Goal: Information Seeking & Learning: Learn about a topic

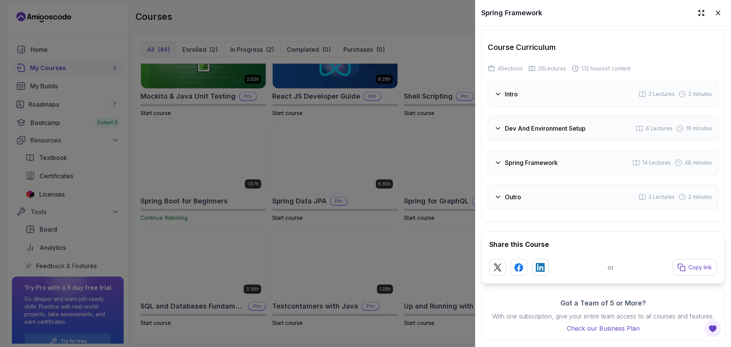
scroll to position [1156, 0]
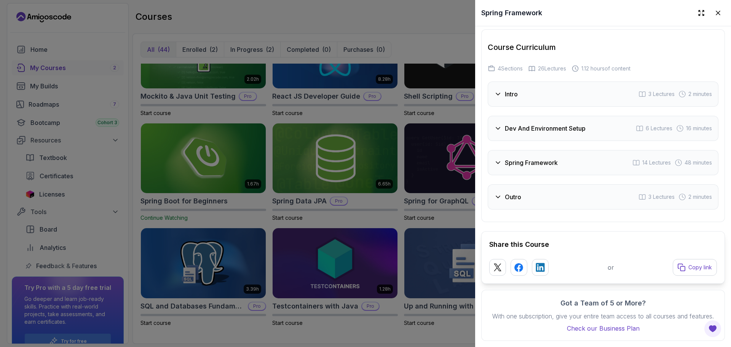
click at [609, 94] on div "Intro 3 Lectures 2 minutes" at bounding box center [603, 94] width 231 height 25
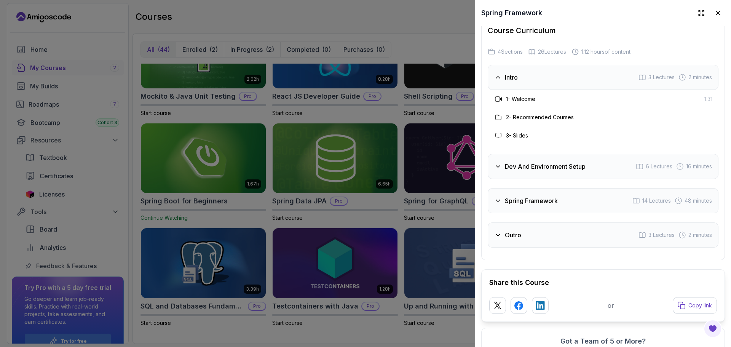
click at [609, 90] on div "Intro 3 Lectures 2 minutes" at bounding box center [603, 77] width 231 height 25
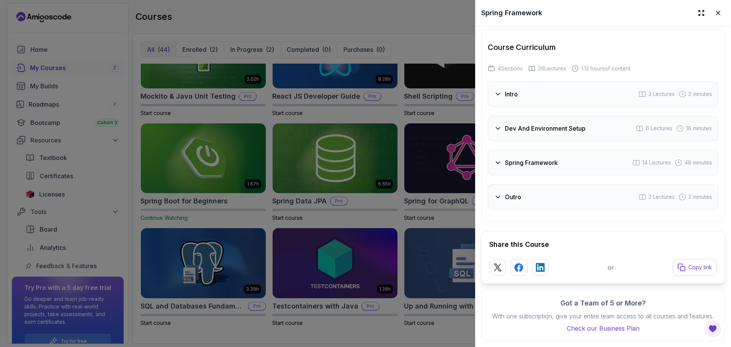
click at [588, 125] on div "Dev And Environment Setup 6 Lectures 16 minutes" at bounding box center [603, 128] width 231 height 25
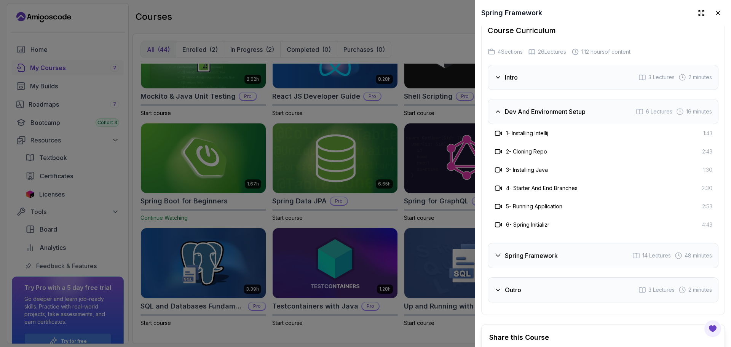
click at [585, 116] on h3 "Dev And Environment Setup" at bounding box center [545, 111] width 81 height 9
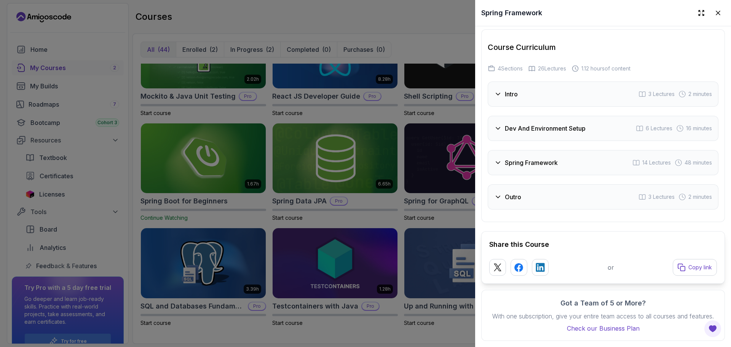
click at [590, 158] on div "Spring Framework 14 Lectures 48 minutes" at bounding box center [603, 162] width 231 height 25
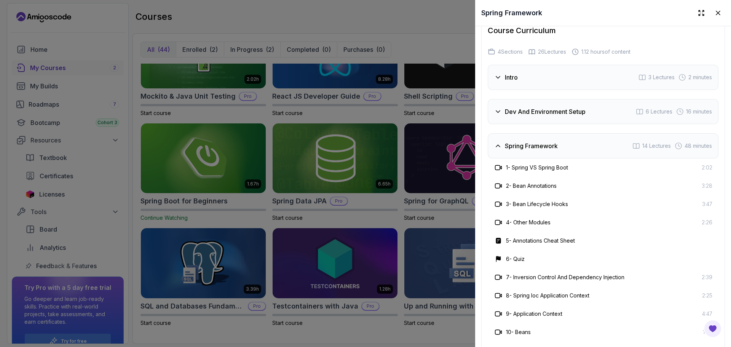
click at [589, 158] on div "Spring Framework 14 Lectures 48 minutes" at bounding box center [603, 145] width 231 height 25
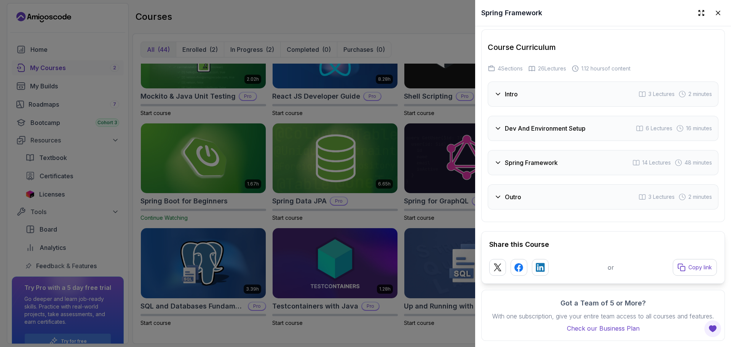
drag, startPoint x: 585, startPoint y: 189, endPoint x: 581, endPoint y: 199, distance: 11.2
click at [585, 193] on div "Outro 3 Lectures 2 minutes" at bounding box center [603, 196] width 231 height 25
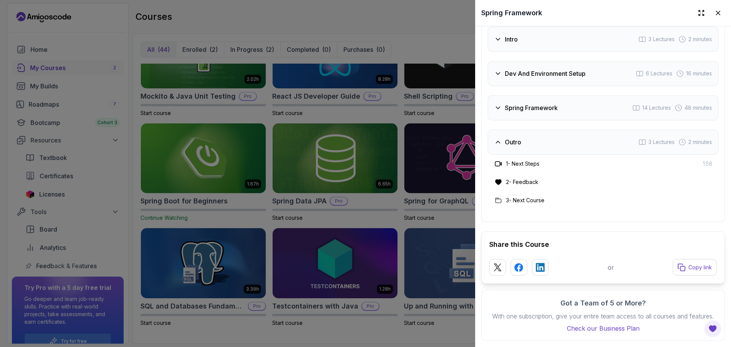
click at [537, 155] on div "1 - Next Steps 1:58" at bounding box center [603, 164] width 231 height 18
click at [528, 130] on div "Outro 3 Lectures 2 minutes" at bounding box center [603, 142] width 231 height 25
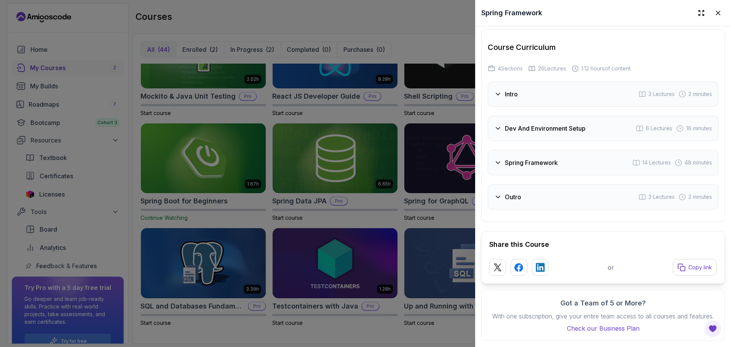
click at [527, 97] on div "Intro 3 Lectures 2 minutes" at bounding box center [603, 94] width 231 height 25
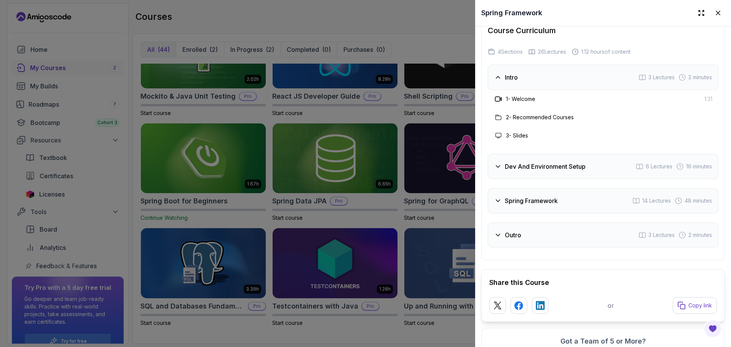
click at [537, 89] on div "Intro 3 Lectures 2 minutes" at bounding box center [603, 77] width 231 height 25
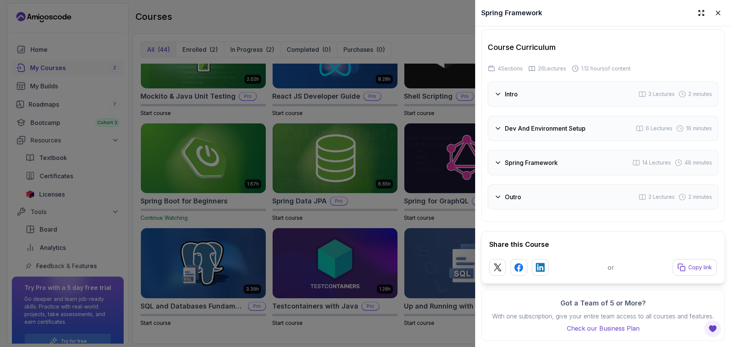
click at [538, 133] on div "Intro 3 Lectures 2 minutes Dev And Environment Setup 6 Lectures 16 minutes Spri…" at bounding box center [603, 146] width 231 height 128
click at [543, 158] on h3 "Spring Framework" at bounding box center [531, 162] width 53 height 9
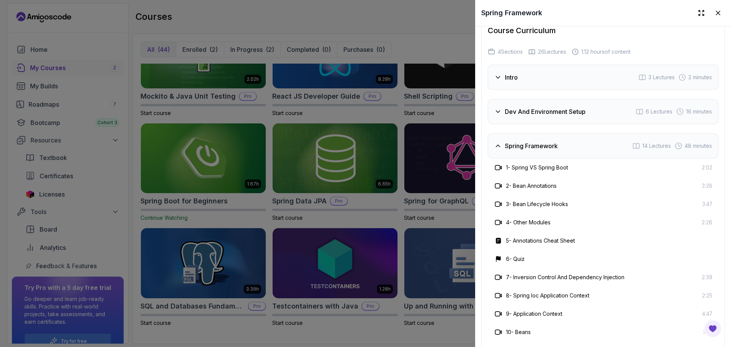
click at [543, 150] on h3 "Spring Framework" at bounding box center [531, 145] width 53 height 9
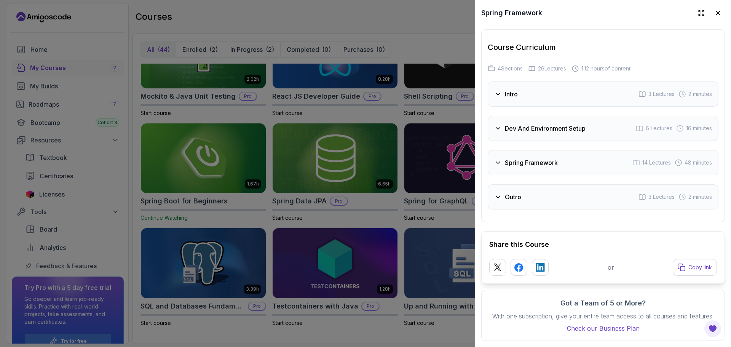
click at [542, 159] on div "Spring Framework 14 Lectures 48 minutes" at bounding box center [603, 162] width 231 height 25
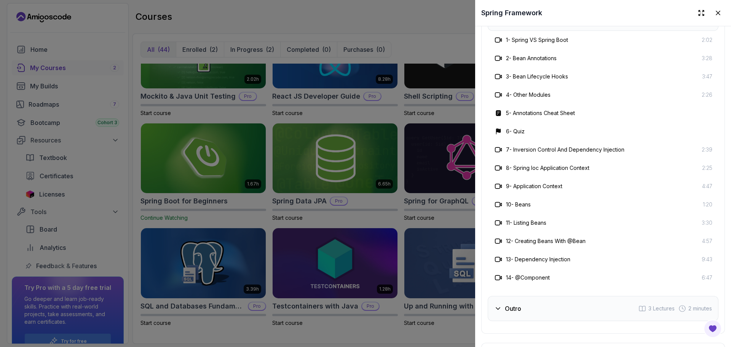
scroll to position [1270, 0]
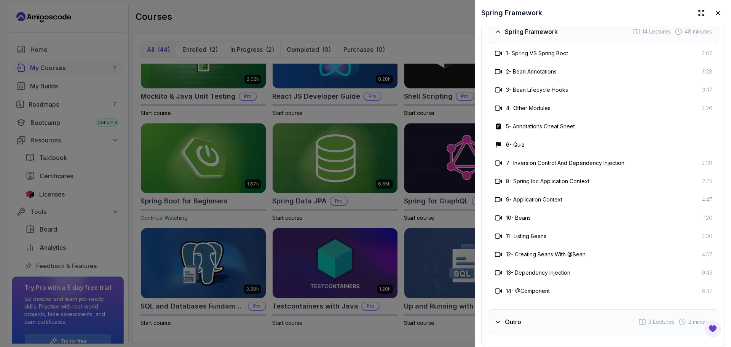
click at [609, 113] on div "4 - Other Modules 2:26" at bounding box center [603, 108] width 219 height 9
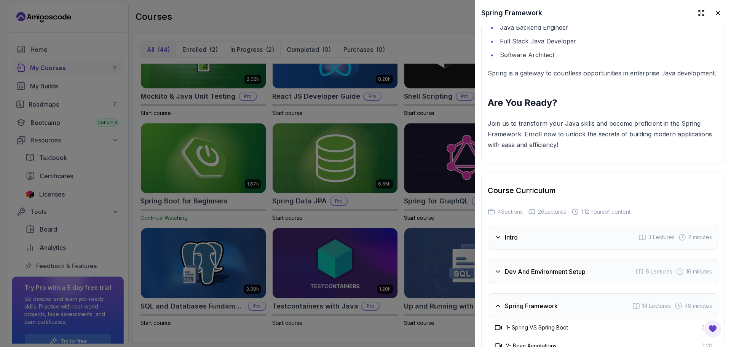
scroll to position [981, 0]
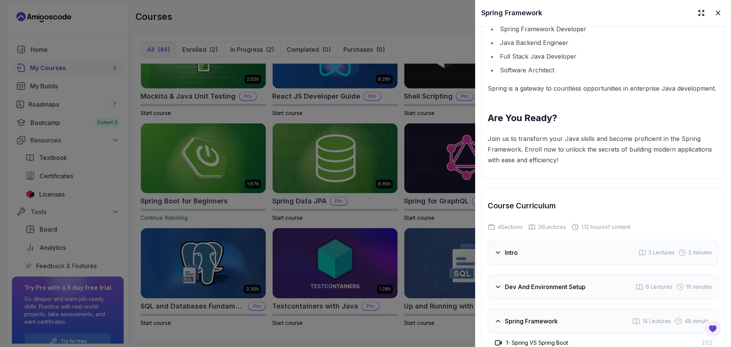
click at [244, 203] on div at bounding box center [365, 173] width 731 height 347
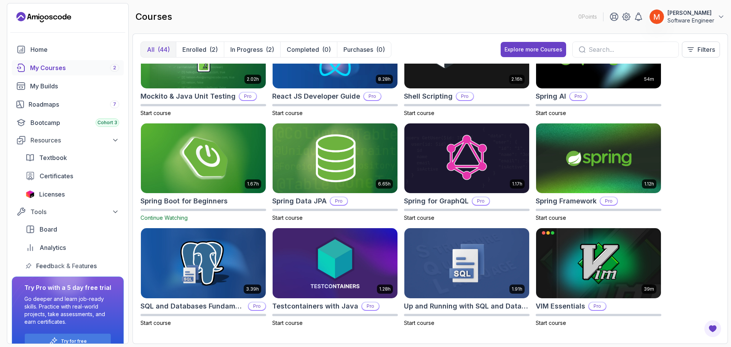
click at [178, 150] on img at bounding box center [203, 159] width 131 height 74
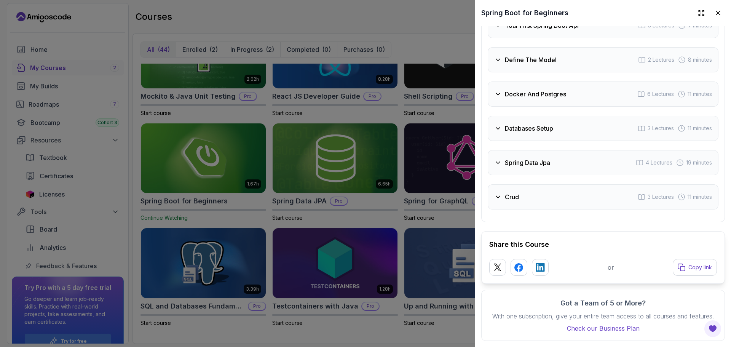
click at [541, 195] on div "Crud 3 Lectures 11 minutes" at bounding box center [603, 196] width 231 height 25
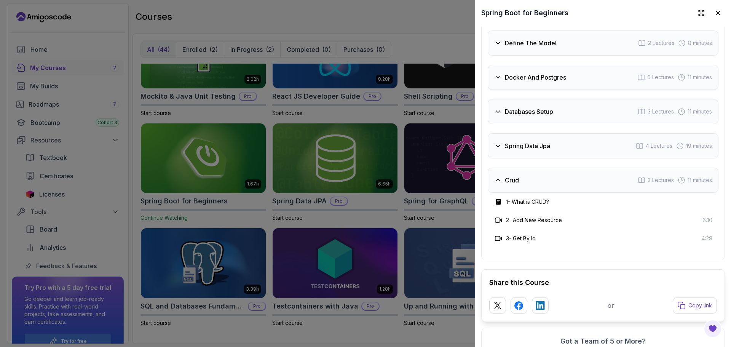
click at [457, 223] on div at bounding box center [365, 173] width 731 height 347
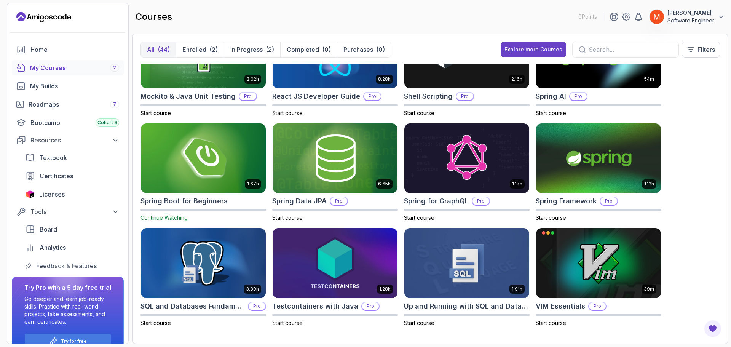
click at [688, 129] on div "8.31h Advanced Databases Pro Start course 5.18h Advanced Spring Boot Pro Start …" at bounding box center [431, 200] width 580 height 272
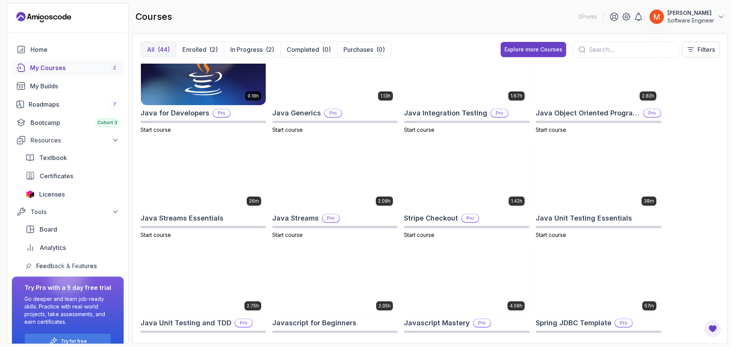
scroll to position [457, 0]
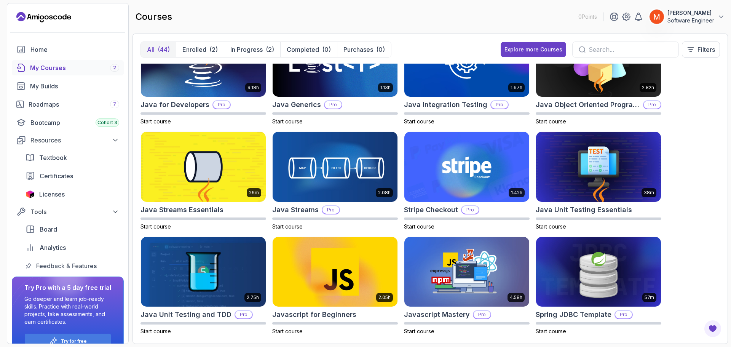
click at [706, 150] on div "8.31h Advanced Databases Pro Start course 5.18h Advanced Spring Boot Pro Start …" at bounding box center [431, 200] width 580 height 272
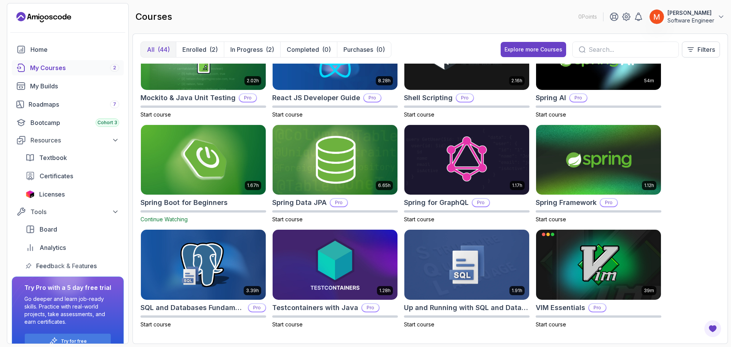
scroll to position [886, 0]
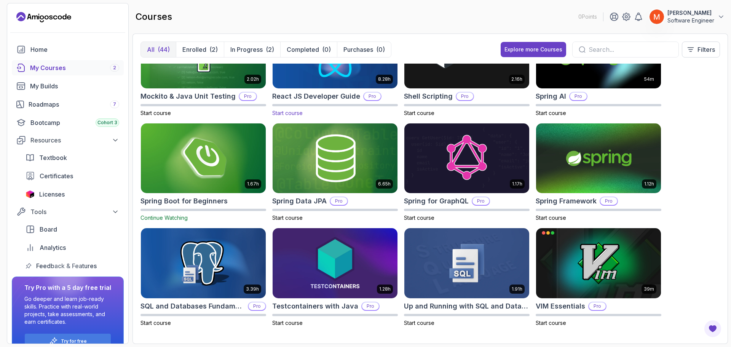
click at [347, 96] on h2 "React JS Developer Guide" at bounding box center [316, 96] width 88 height 11
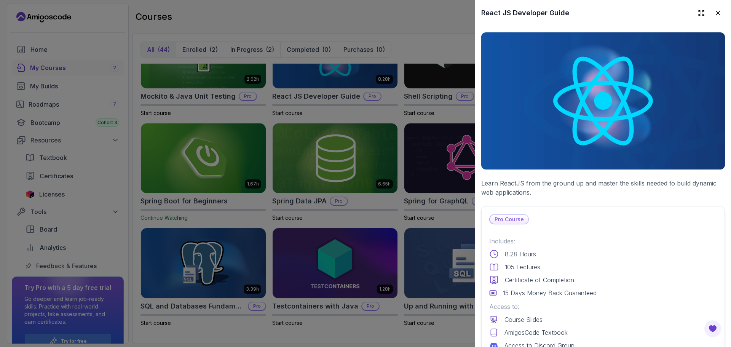
click at [519, 179] on p "Learn ReactJS from the ground up and master the skills needed to build dynamic …" at bounding box center [603, 188] width 244 height 18
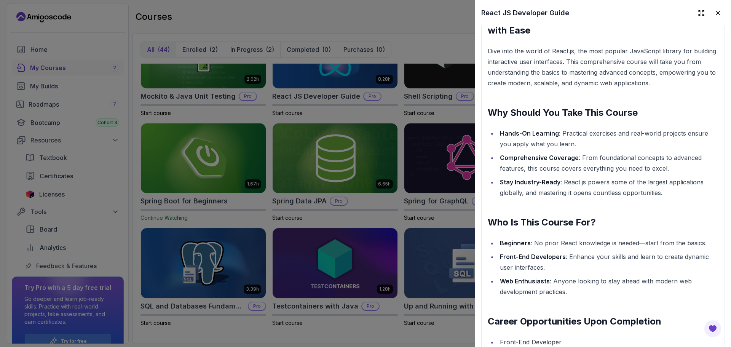
scroll to position [881, 0]
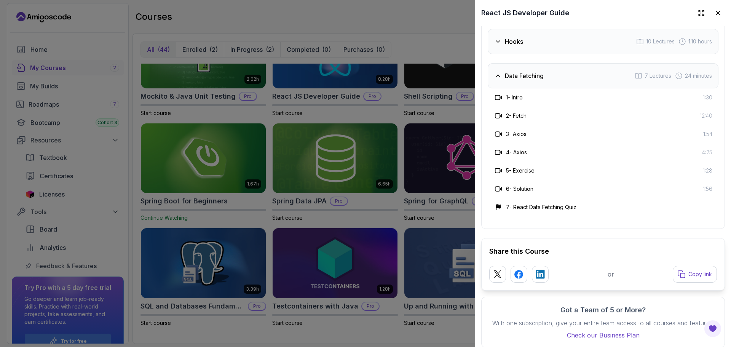
click at [542, 88] on div "Data Fetching 7 Lectures 24 minutes" at bounding box center [603, 75] width 231 height 25
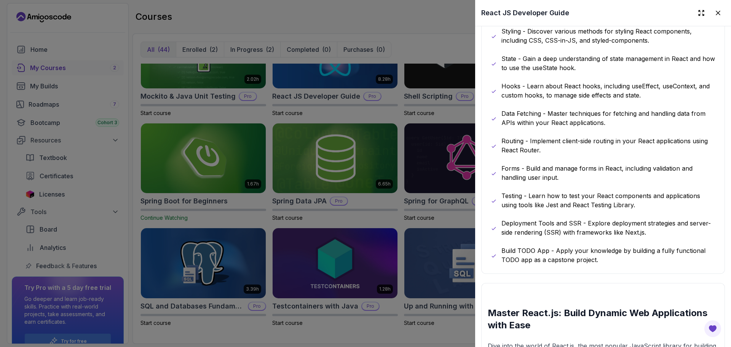
drag, startPoint x: 534, startPoint y: 216, endPoint x: 577, endPoint y: 174, distance: 60.3
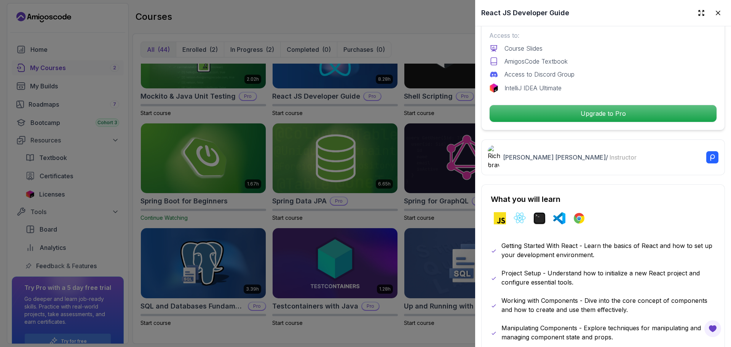
scroll to position [0, 0]
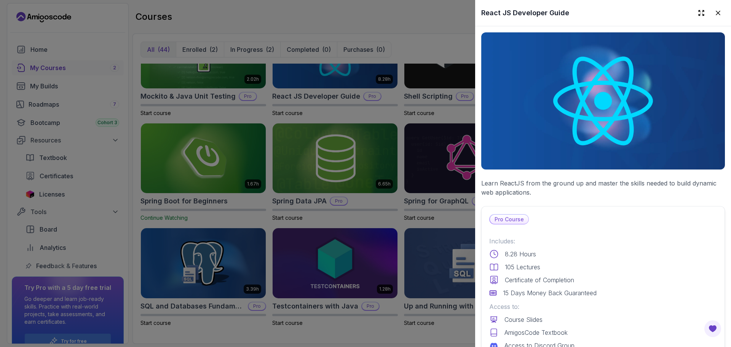
drag, startPoint x: 560, startPoint y: 184, endPoint x: 581, endPoint y: 80, distance: 106.5
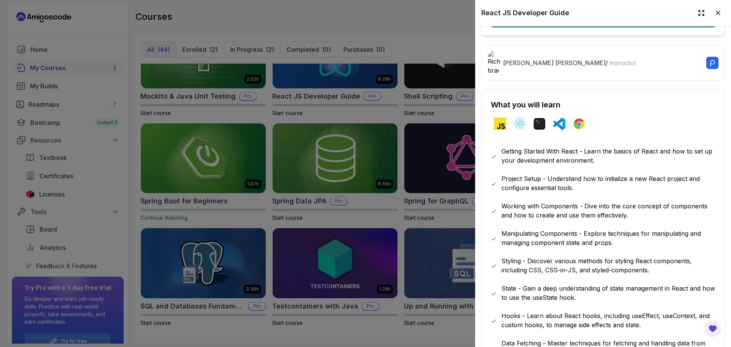
scroll to position [419, 0]
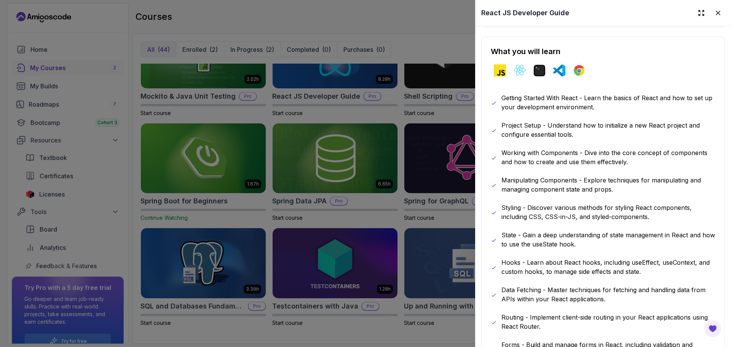
click at [582, 210] on p "Styling - Discover various methods for styling React components, including CSS,…" at bounding box center [609, 212] width 214 height 18
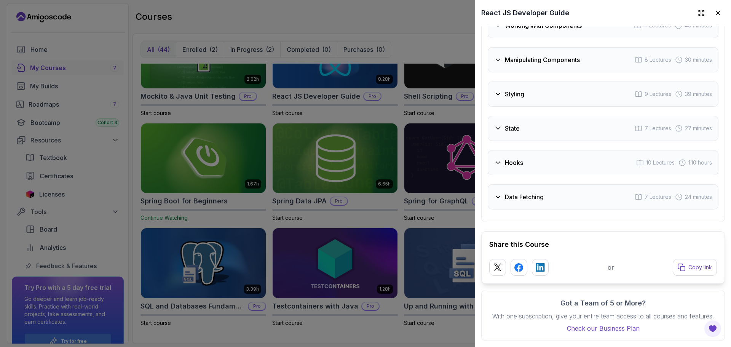
scroll to position [1349, 0]
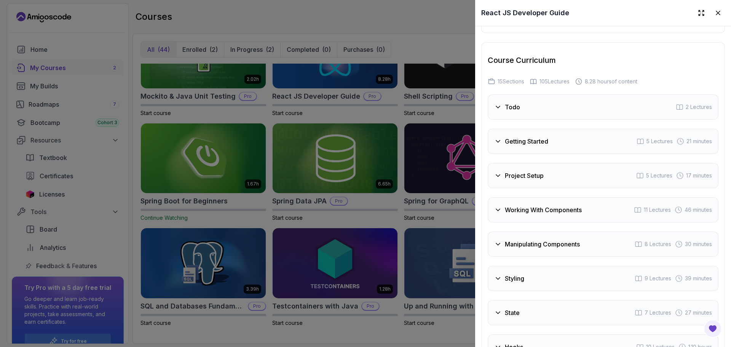
click at [428, 138] on div at bounding box center [365, 173] width 731 height 347
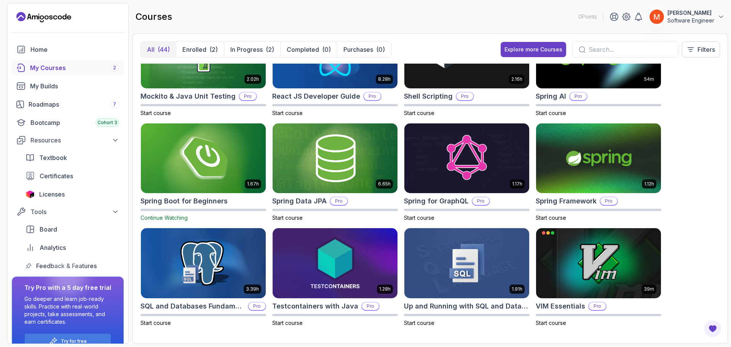
click at [234, 157] on img at bounding box center [203, 159] width 131 height 74
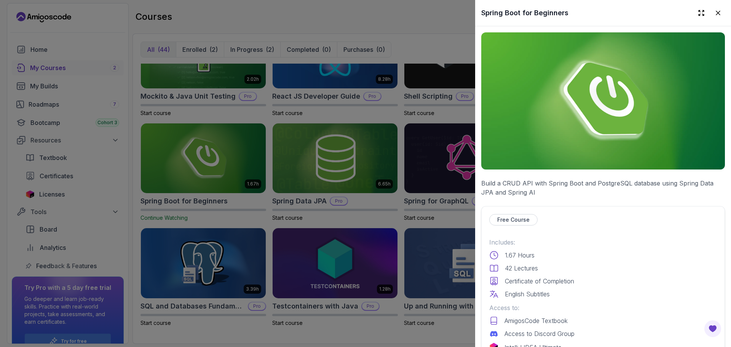
click at [373, 106] on div at bounding box center [365, 173] width 731 height 347
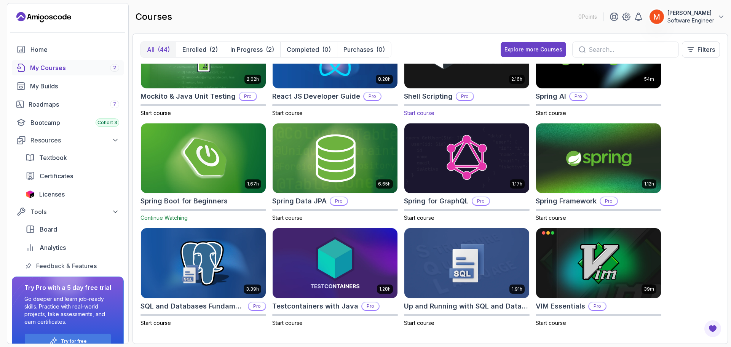
click at [444, 79] on img at bounding box center [466, 53] width 131 height 74
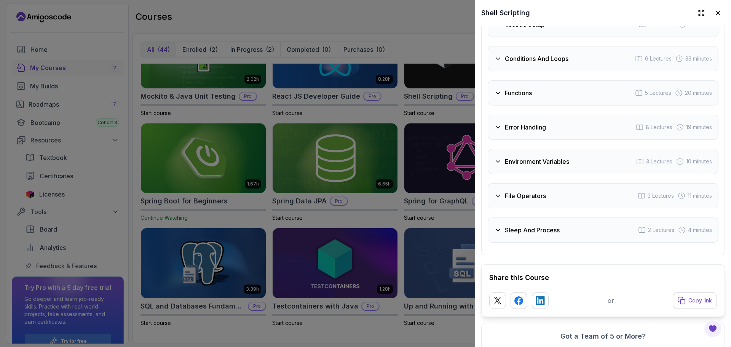
scroll to position [1486, 0]
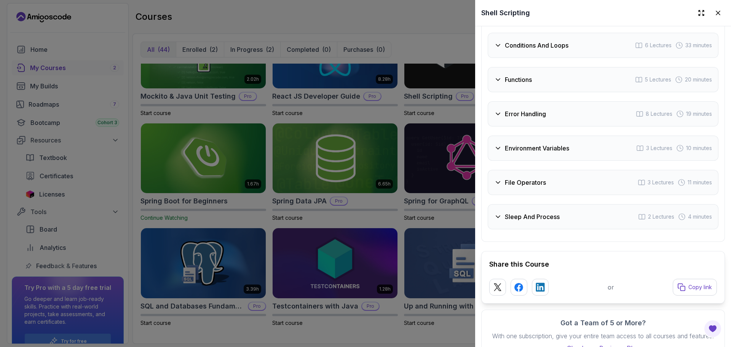
click at [560, 207] on div "Sleep And Process 2 Lectures 4 minutes" at bounding box center [603, 216] width 231 height 25
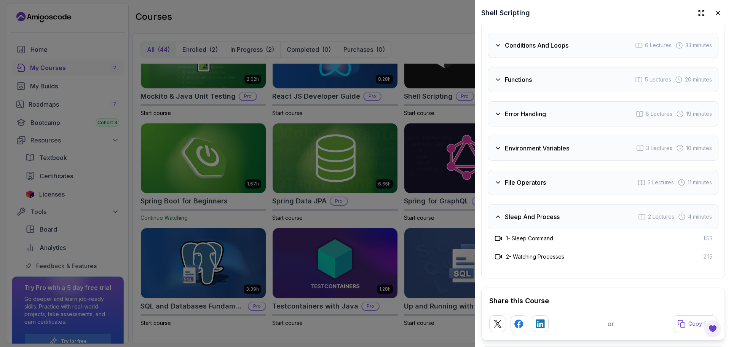
click at [560, 178] on div "File Operators 3 Lectures 11 minutes" at bounding box center [603, 182] width 231 height 25
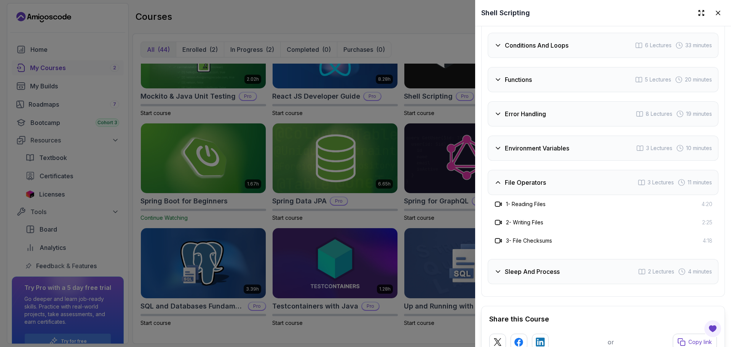
click at [555, 149] on h3 "Environment Variables" at bounding box center [537, 148] width 64 height 9
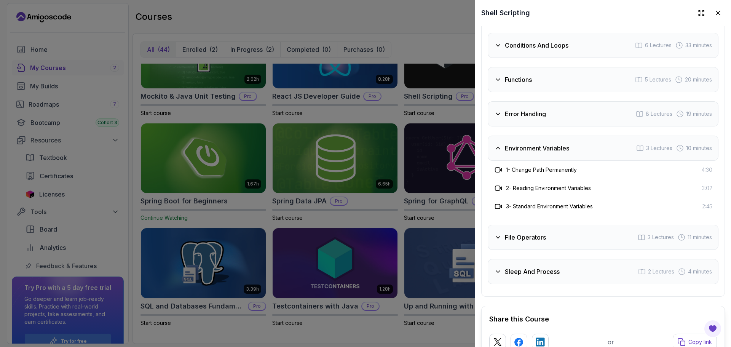
click at [554, 109] on div "Error Handling 8 Lectures 19 minutes" at bounding box center [603, 113] width 231 height 25
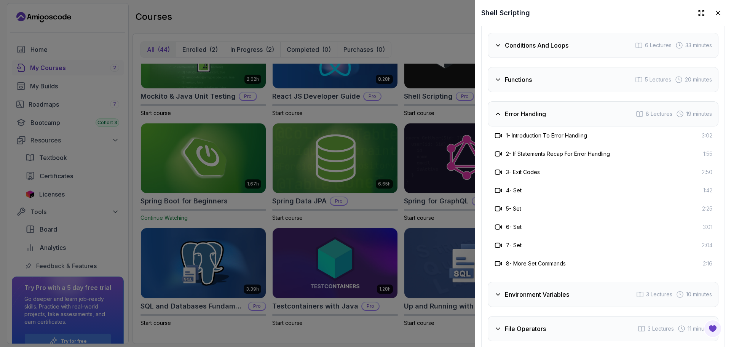
click at [556, 78] on div "Functions 5 Lectures 20 minutes" at bounding box center [603, 79] width 231 height 25
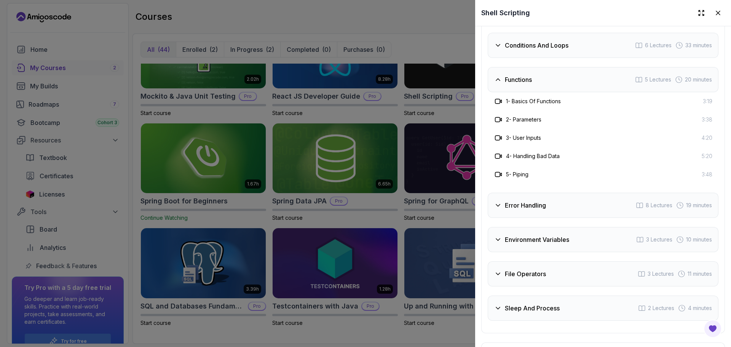
click at [562, 45] on h3 "Conditions And Loops" at bounding box center [537, 45] width 64 height 9
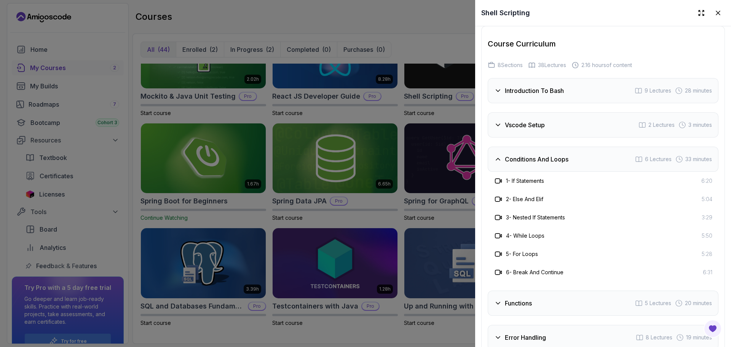
scroll to position [1371, 0]
click at [566, 109] on div "Introduction To Bash 9 Lectures 28 minutes Vscode Setup 2 Lectures 3 minutes Co…" at bounding box center [603, 265] width 231 height 375
click at [564, 87] on h3 "Introduction To Bash" at bounding box center [534, 90] width 59 height 9
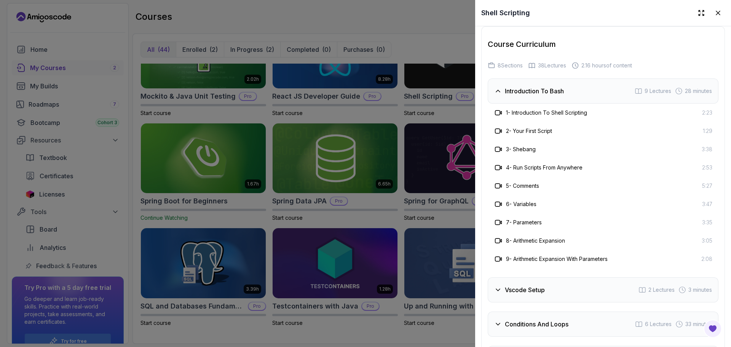
click at [606, 283] on div "Vscode Setup 2 Lectures 3 minutes" at bounding box center [603, 289] width 231 height 25
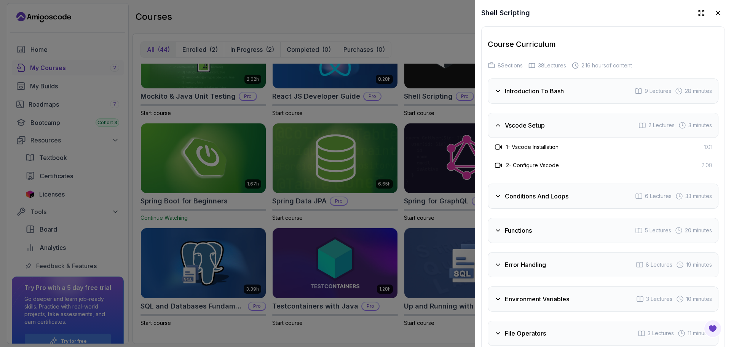
click at [570, 190] on div "Conditions And Loops 6 Lectures 33 minutes" at bounding box center [603, 196] width 231 height 25
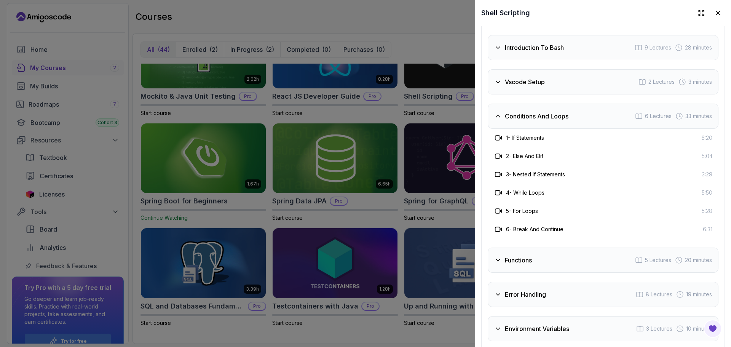
scroll to position [1447, 0]
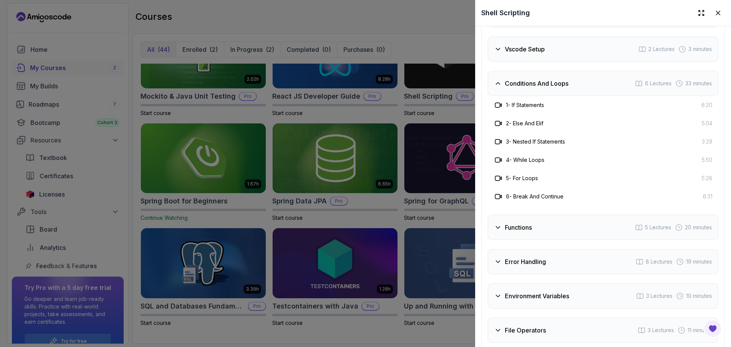
click at [568, 227] on div "Functions 5 Lectures 20 minutes" at bounding box center [603, 227] width 231 height 25
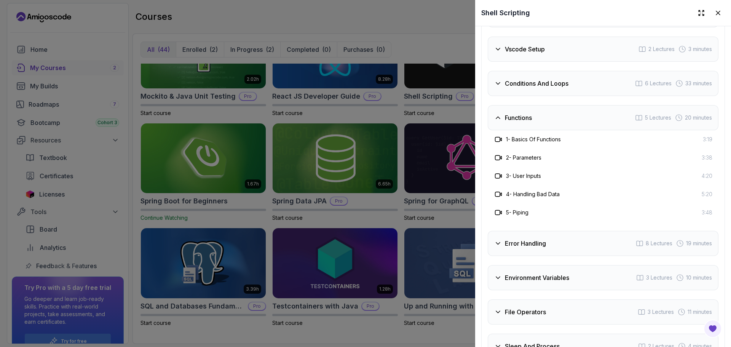
click at [561, 244] on div "Error Handling 8 Lectures 19 minutes" at bounding box center [603, 243] width 231 height 25
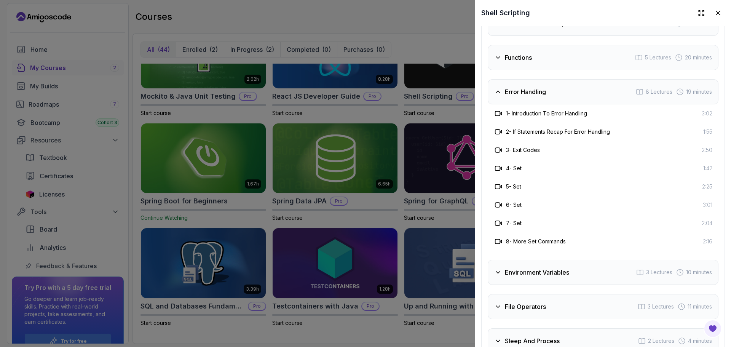
scroll to position [1562, 0]
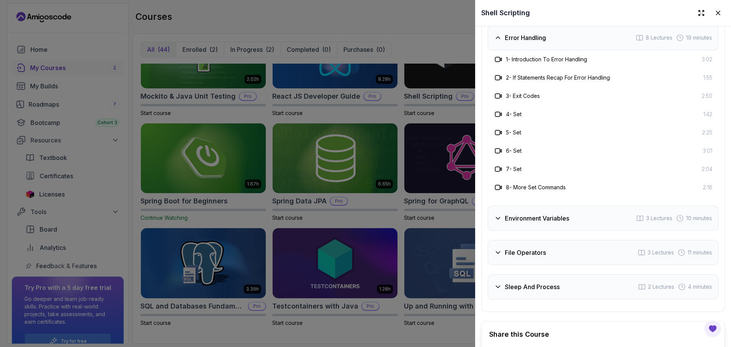
click at [553, 214] on h3 "Environment Variables" at bounding box center [537, 218] width 64 height 9
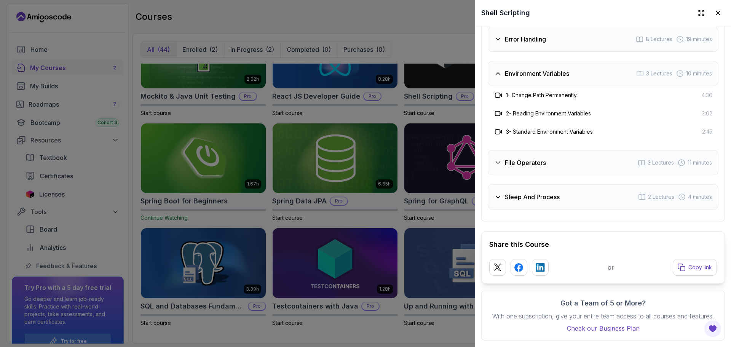
click at [542, 184] on div "Sleep And Process 2 Lectures 4 minutes" at bounding box center [603, 196] width 231 height 25
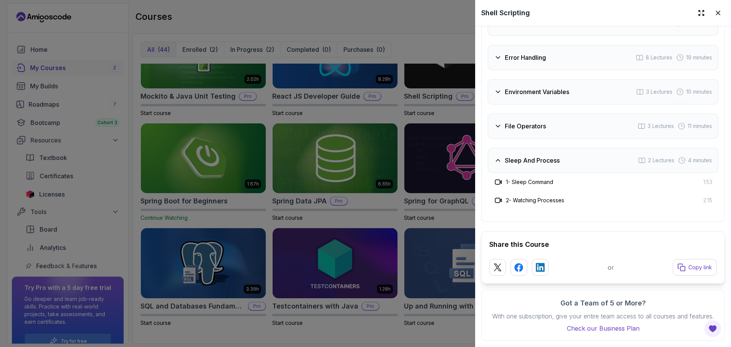
click at [537, 156] on h3 "Sleep And Process" at bounding box center [532, 160] width 55 height 9
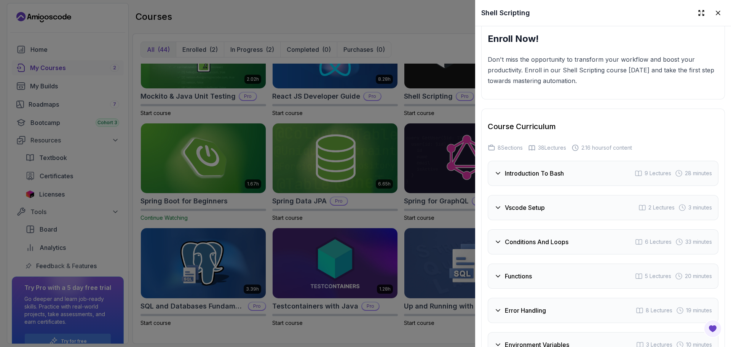
scroll to position [1283, 0]
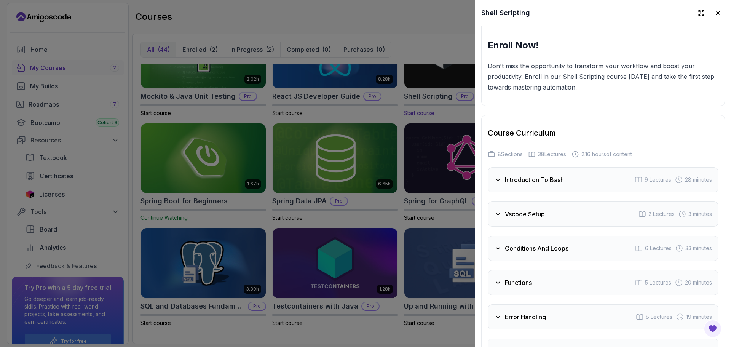
drag, startPoint x: 419, startPoint y: 69, endPoint x: 411, endPoint y: 98, distance: 30.6
click at [419, 69] on div at bounding box center [365, 173] width 731 height 347
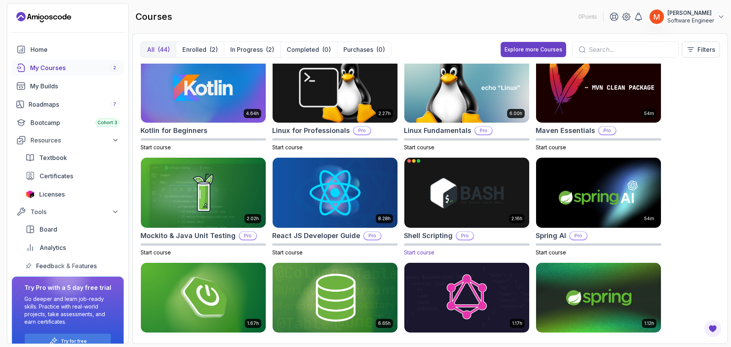
scroll to position [733, 0]
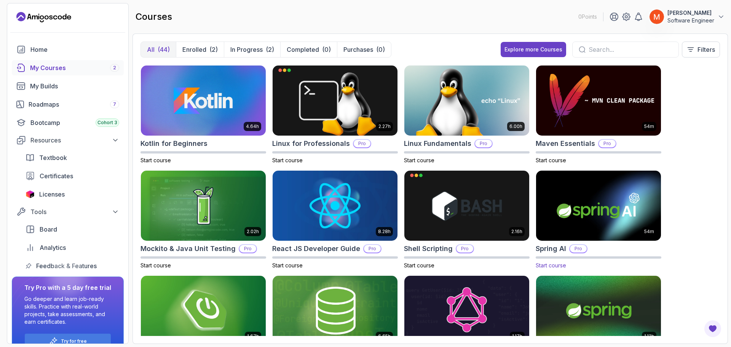
click at [557, 192] on img at bounding box center [598, 206] width 131 height 74
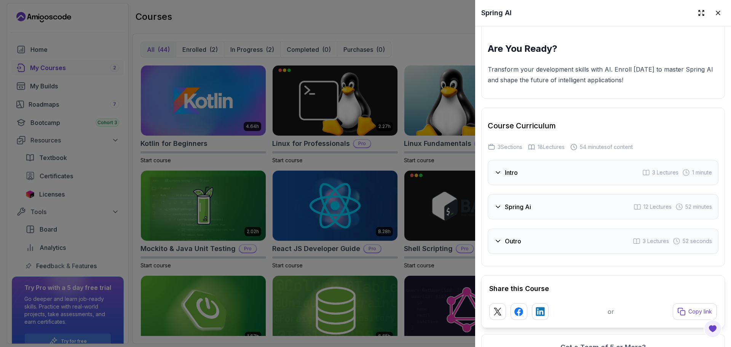
scroll to position [1089, 0]
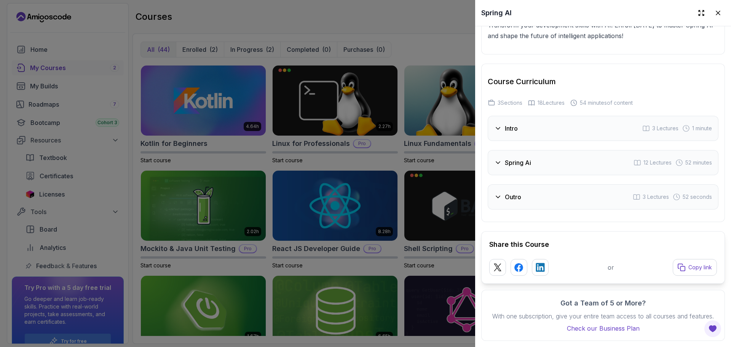
click at [562, 120] on div "Intro 3 Lectures 1 minute" at bounding box center [603, 128] width 231 height 25
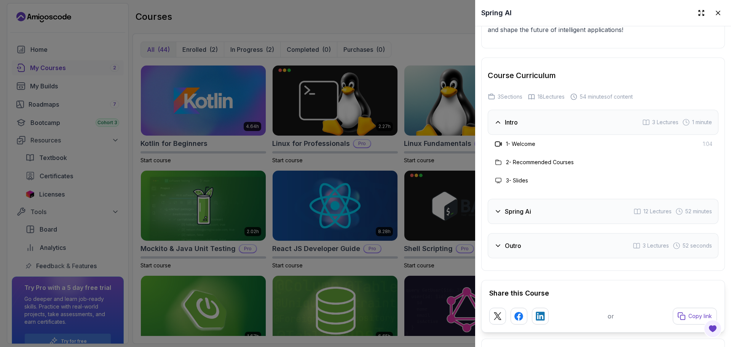
click at [558, 208] on div "Spring Ai 12 Lectures 52 minutes" at bounding box center [603, 211] width 231 height 25
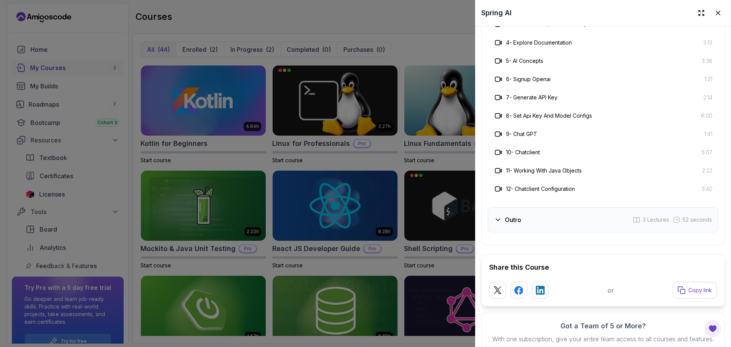
click at [591, 215] on div "Outro 3 Lectures 52 seconds" at bounding box center [603, 219] width 231 height 25
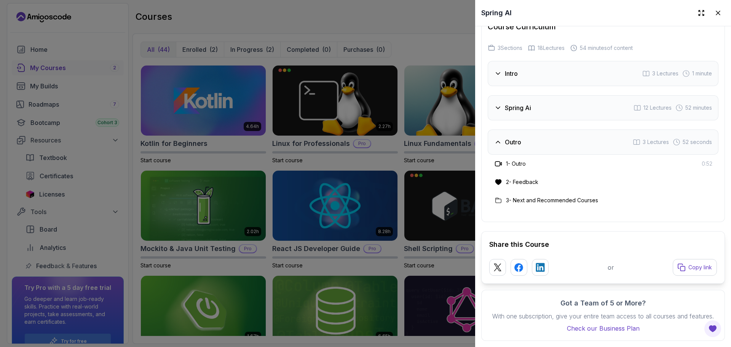
scroll to position [1144, 0]
click at [274, 180] on div at bounding box center [365, 173] width 731 height 347
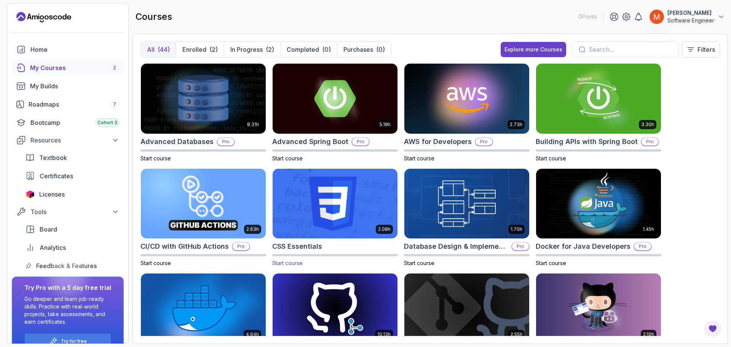
scroll to position [0, 0]
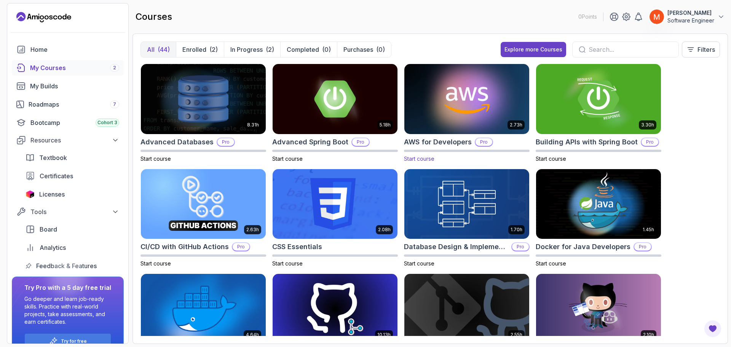
click at [432, 115] on img at bounding box center [466, 99] width 131 height 74
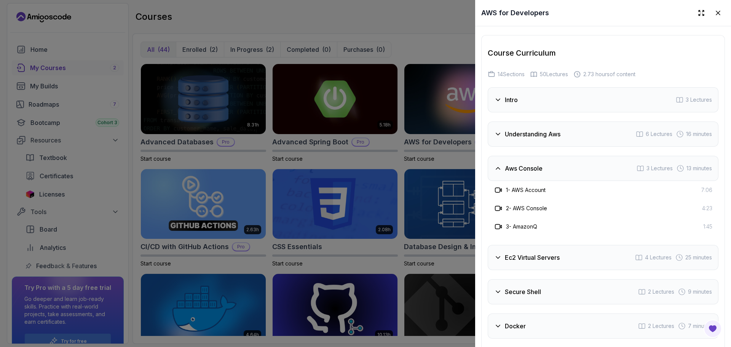
scroll to position [1257, 0]
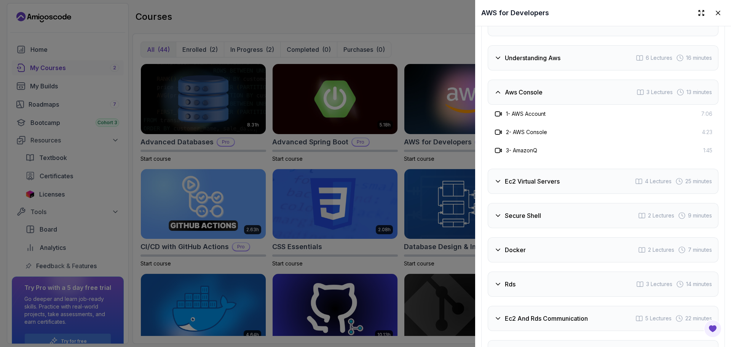
click at [554, 105] on div "Aws Console 3 Lectures 13 minutes" at bounding box center [603, 92] width 231 height 25
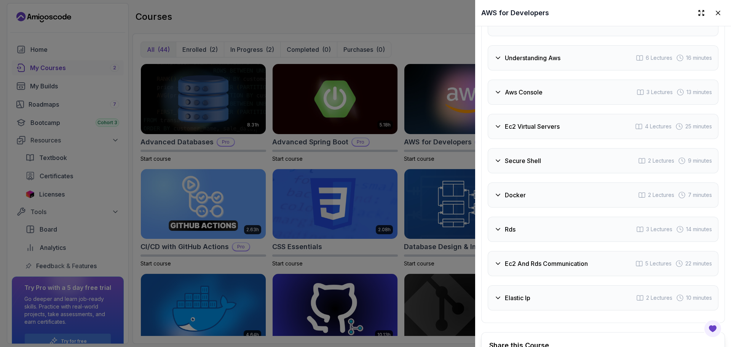
click at [557, 131] on h3 "Ec2 Virtual Servers" at bounding box center [532, 126] width 55 height 9
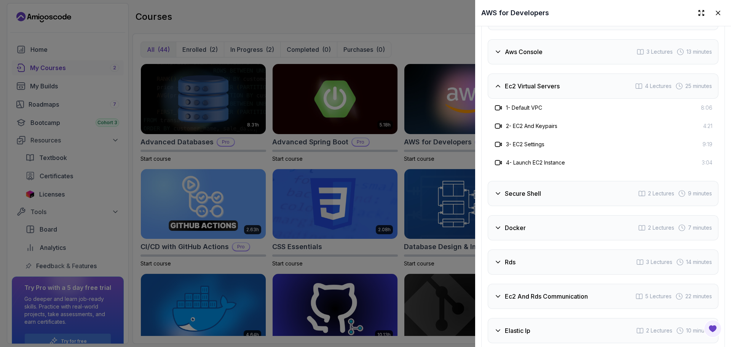
scroll to position [1333, 0]
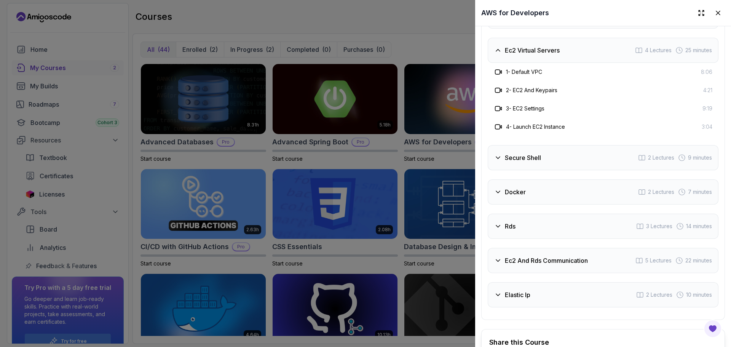
click at [559, 161] on div "Intro 3 Lectures Understanding Aws 6 Lectures 16 minutes Aws Console 3 Lectures…" at bounding box center [603, 121] width 231 height 373
click at [558, 170] on div "Secure Shell 2 Lectures 9 minutes" at bounding box center [603, 157] width 231 height 25
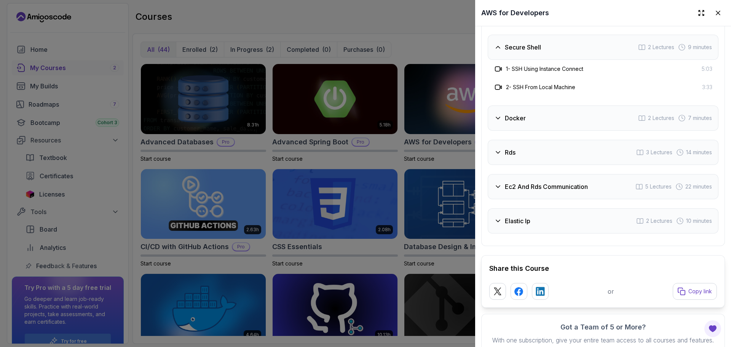
scroll to position [1423, 0]
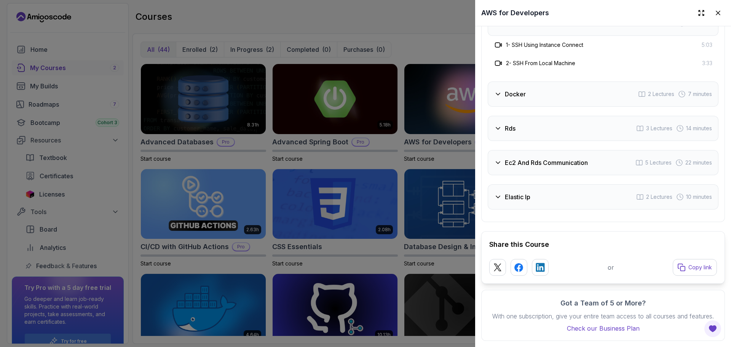
click at [557, 193] on div "Elastic Ip 2 Lectures 10 minutes" at bounding box center [603, 196] width 231 height 25
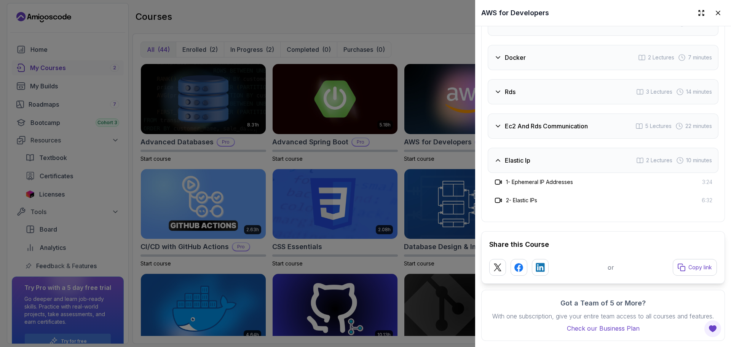
click at [558, 122] on h3 "Ec2 And Rds Communication" at bounding box center [546, 126] width 83 height 9
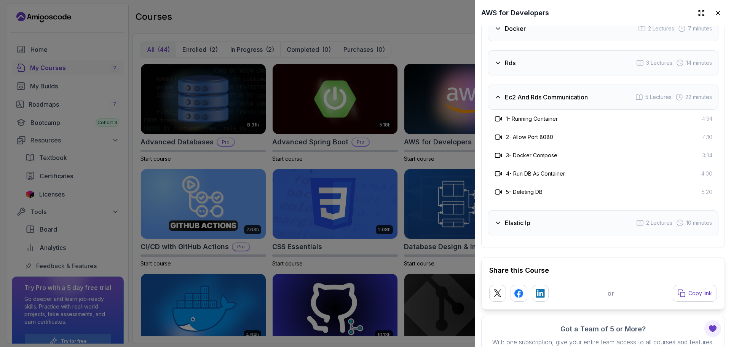
click at [551, 75] on div "Rds 3 Lectures 14 minutes" at bounding box center [603, 62] width 231 height 25
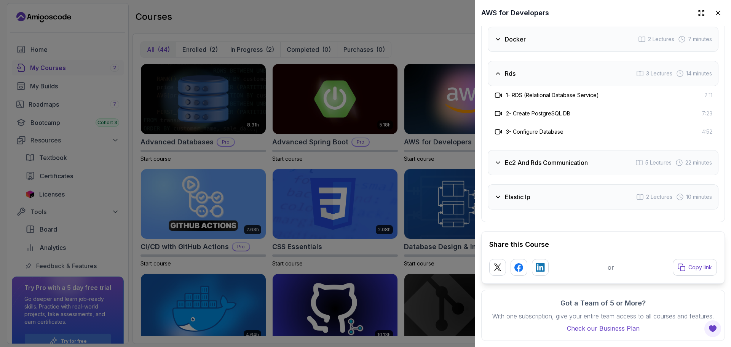
click at [545, 48] on div "Docker 2 Lectures 7 minutes" at bounding box center [603, 39] width 231 height 25
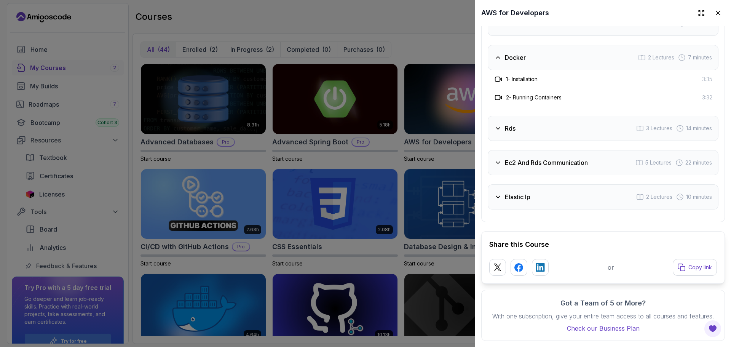
scroll to position [1347, 0]
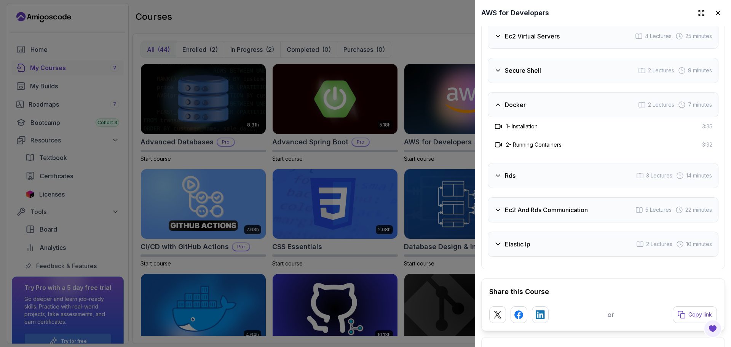
click at [539, 188] on div "Rds 3 Lectures 14 minutes" at bounding box center [603, 175] width 231 height 25
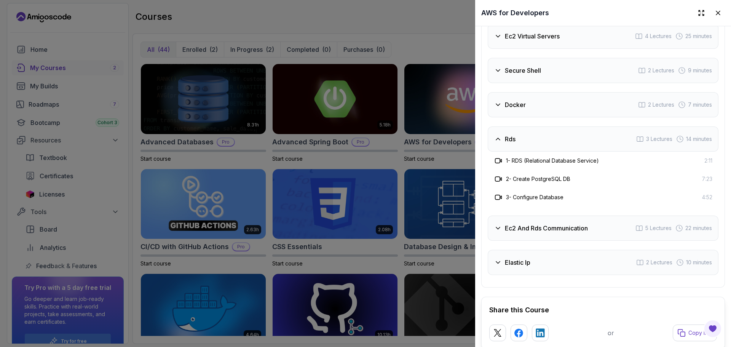
click at [553, 152] on div "Rds 3 Lectures 14 minutes" at bounding box center [603, 138] width 231 height 25
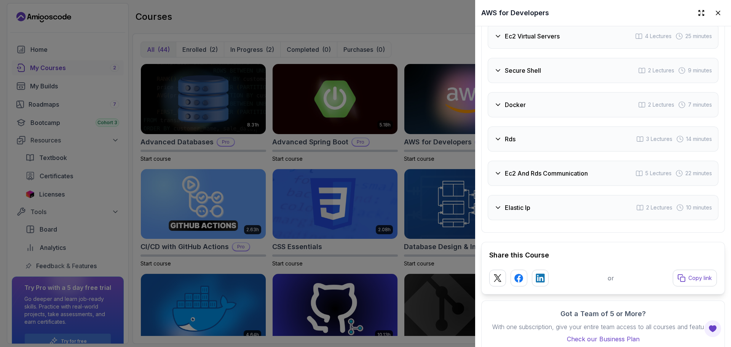
click at [559, 113] on div "Docker 2 Lectures 7 minutes" at bounding box center [603, 104] width 231 height 25
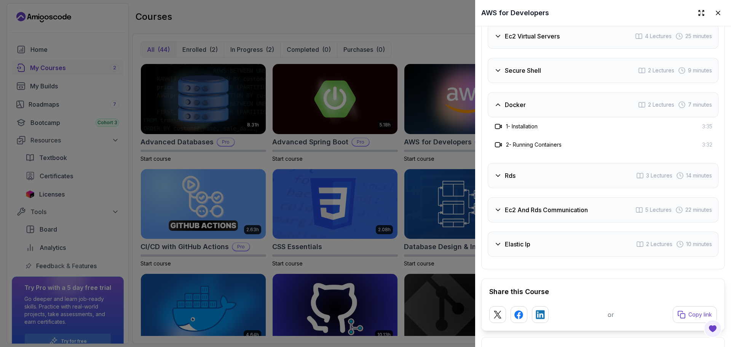
drag, startPoint x: 544, startPoint y: 121, endPoint x: 548, endPoint y: 96, distance: 24.7
click at [544, 117] on div "Docker 2 Lectures 7 minutes" at bounding box center [603, 104] width 231 height 25
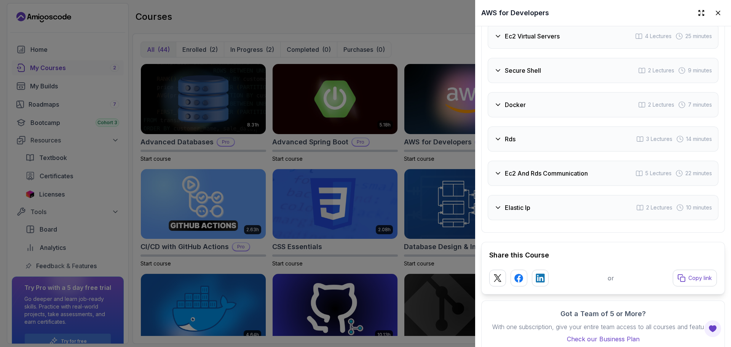
click at [549, 83] on div "Secure Shell 2 Lectures 9 minutes" at bounding box center [603, 70] width 231 height 25
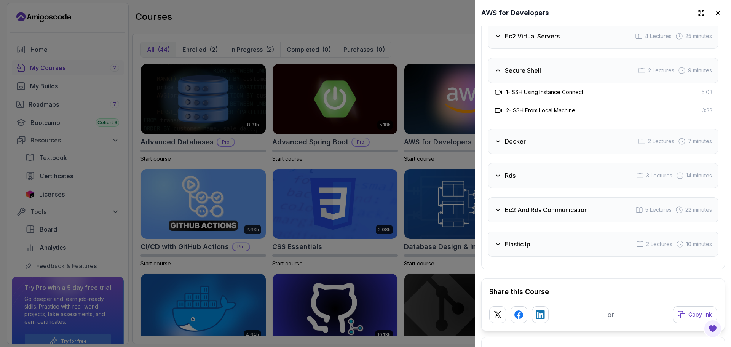
click at [543, 49] on div "Ec2 Virtual Servers 4 Lectures 25 minutes" at bounding box center [603, 36] width 231 height 25
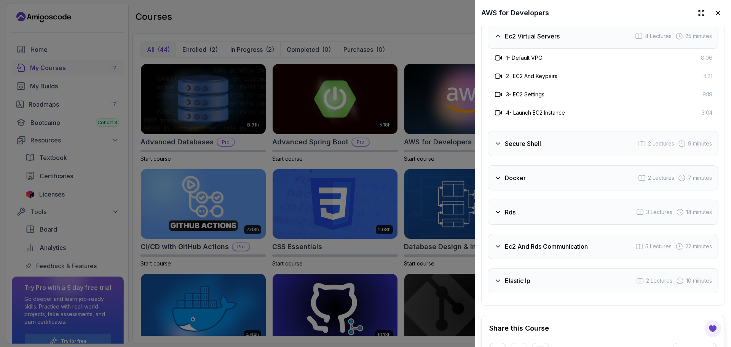
click at [536, 49] on div "Ec2 Virtual Servers 4 Lectures 25 minutes" at bounding box center [603, 36] width 231 height 25
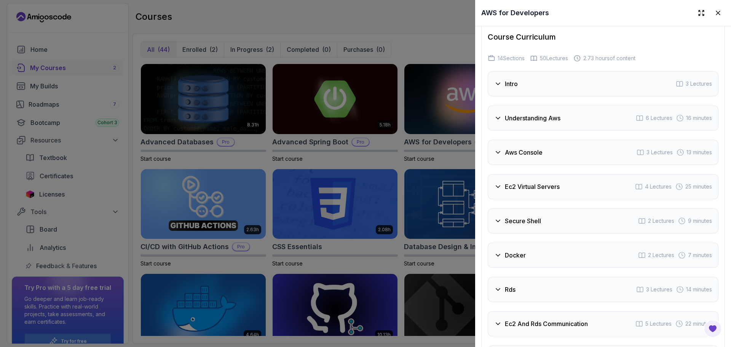
scroll to position [1195, 0]
click at [548, 154] on div "Intro 3 Lectures Understanding Aws 6 Lectures 16 minutes Aws Console 3 Lectures…" at bounding box center [603, 222] width 231 height 299
click at [547, 133] on div "Understanding Aws 6 Lectures 16 minutes" at bounding box center [603, 119] width 231 height 25
click at [539, 98] on div "Intro 3 Lectures" at bounding box center [603, 85] width 231 height 25
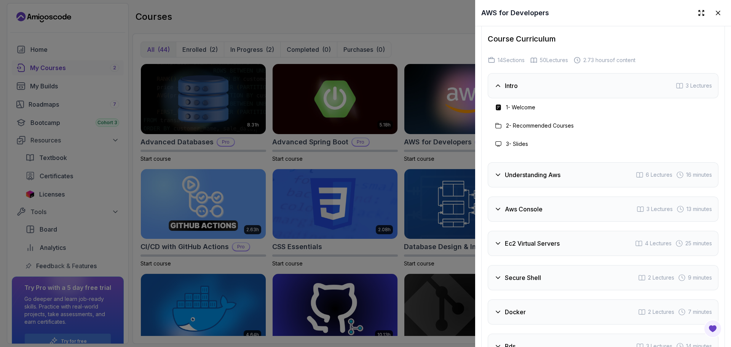
click at [539, 98] on div "Intro 3 Lectures" at bounding box center [603, 85] width 231 height 25
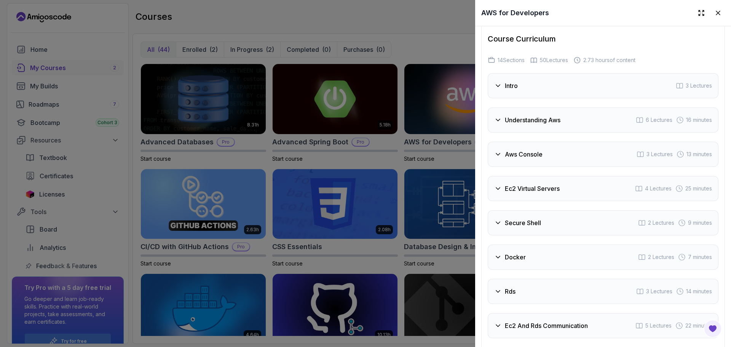
click at [417, 138] on div at bounding box center [365, 173] width 731 height 347
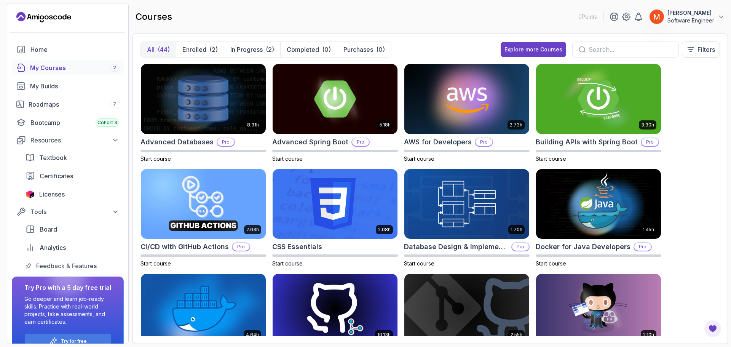
click at [680, 126] on div "8.31h Advanced Databases Pro Start course 5.18h Advanced Spring Boot Pro Start …" at bounding box center [431, 200] width 580 height 272
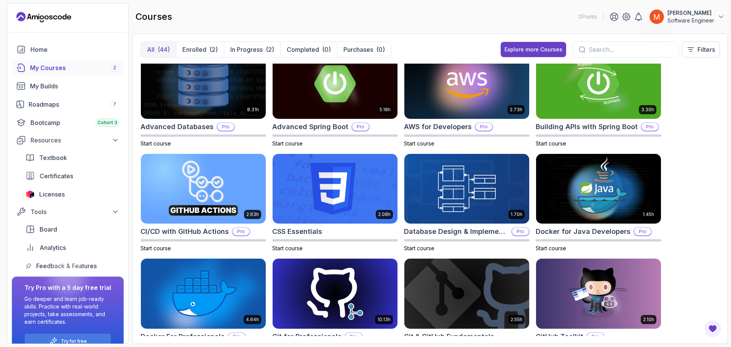
scroll to position [0, 0]
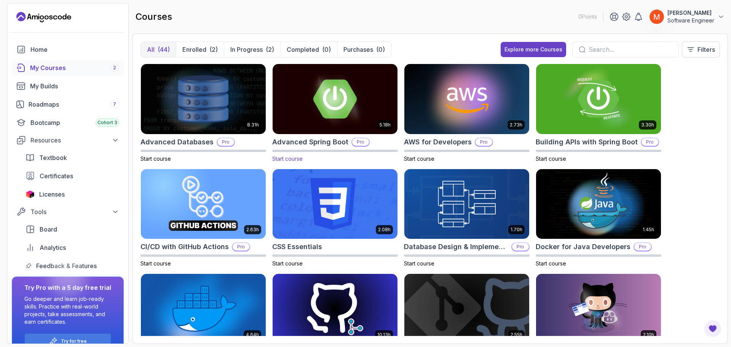
click at [310, 117] on img at bounding box center [335, 99] width 131 height 74
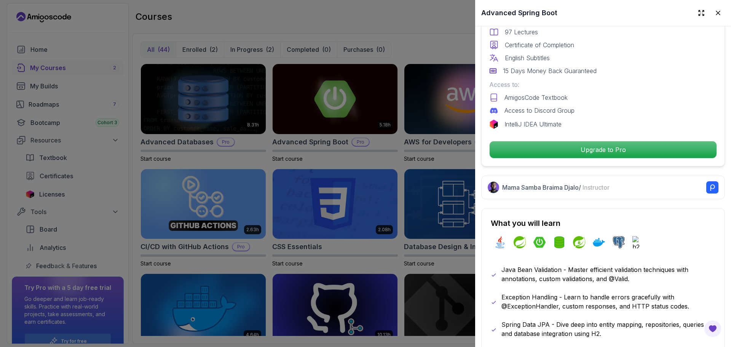
scroll to position [305, 0]
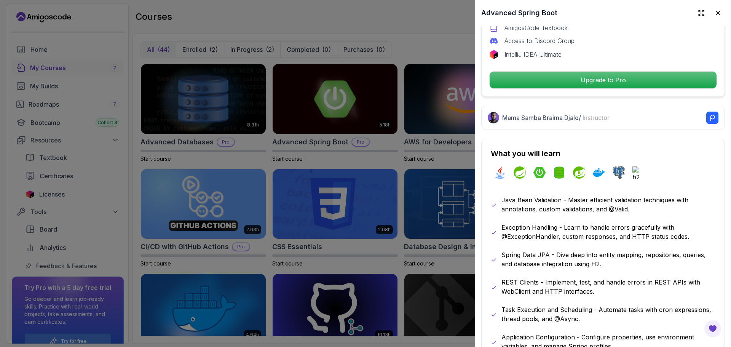
click at [619, 200] on p "Java Bean Validation - Master efficient validation techniques with annotations,…" at bounding box center [609, 204] width 214 height 18
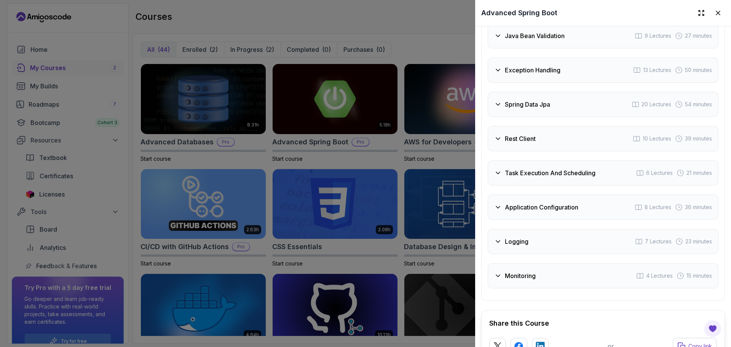
scroll to position [1509, 0]
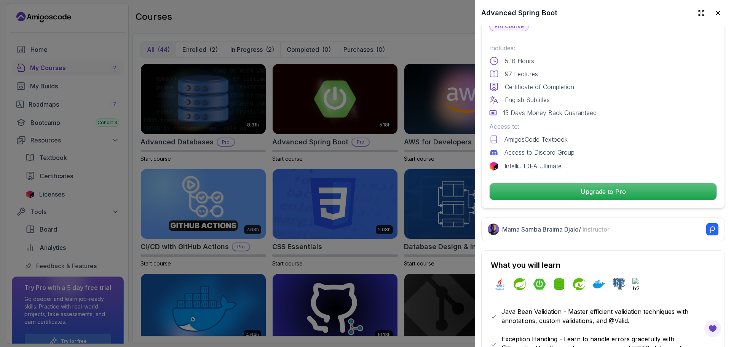
drag, startPoint x: 584, startPoint y: 209, endPoint x: 588, endPoint y: 137, distance: 72.5
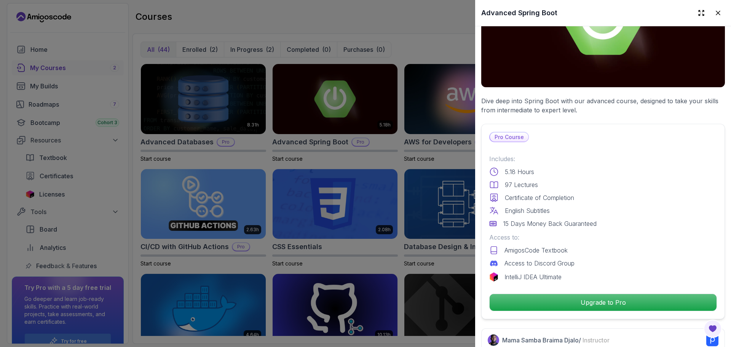
scroll to position [0, 0]
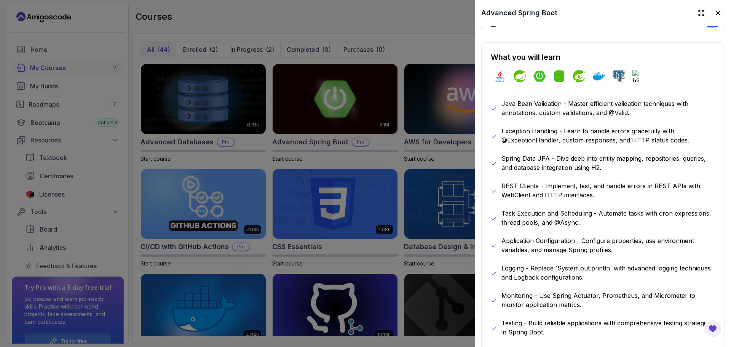
drag, startPoint x: 668, startPoint y: 184, endPoint x: 671, endPoint y: 196, distance: 13.0
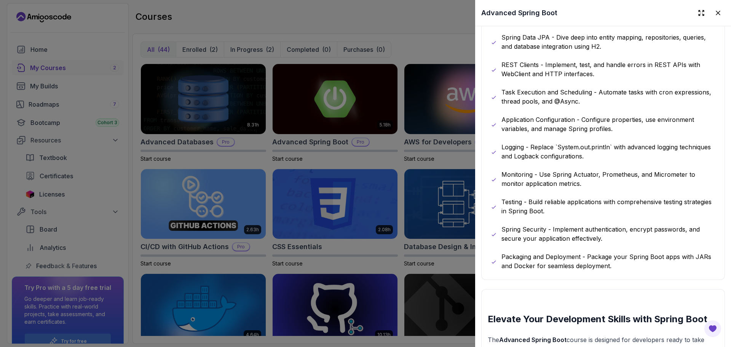
click at [666, 138] on div "Java Bean Validation - Master efficient validation techniques with annotations,…" at bounding box center [603, 124] width 225 height 293
click at [367, 110] on div at bounding box center [365, 173] width 731 height 347
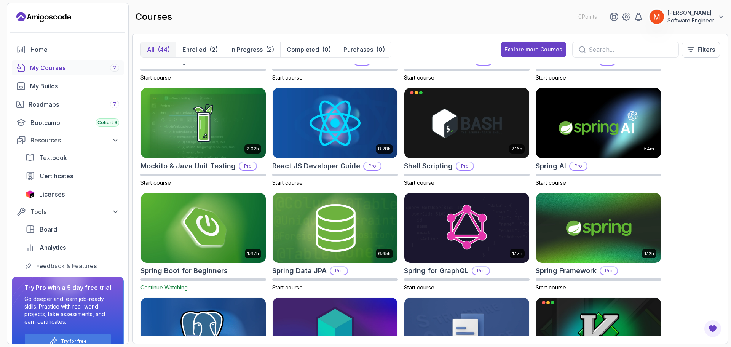
scroll to position [886, 0]
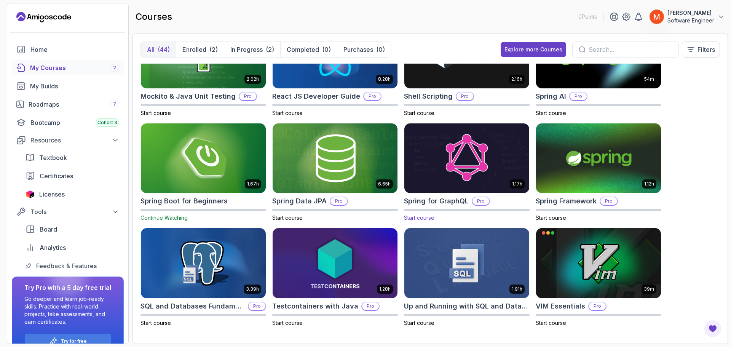
click at [470, 164] on img at bounding box center [466, 159] width 131 height 74
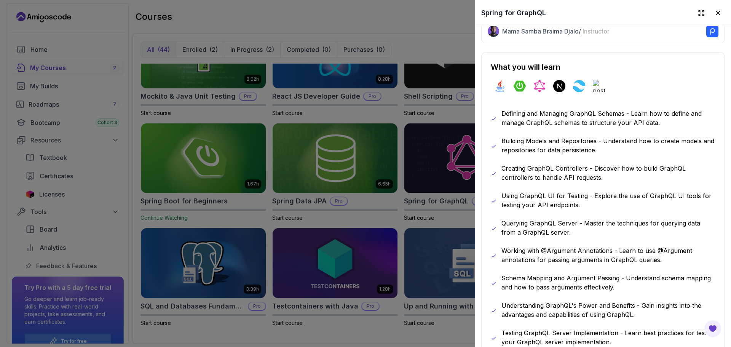
scroll to position [457, 0]
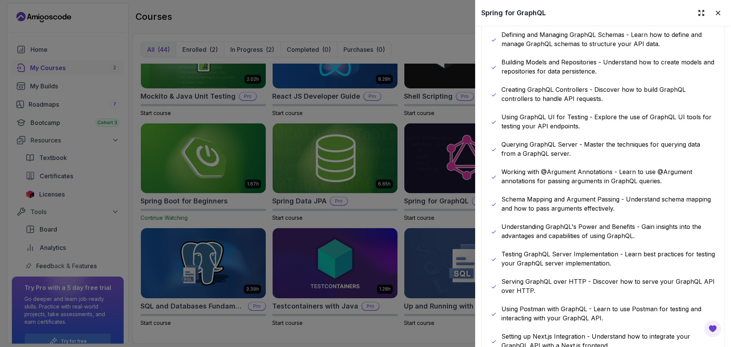
click at [575, 182] on div "Defining and Managing GraphQL Schemas - Learn how to define and manage GraphQL …" at bounding box center [603, 217] width 225 height 375
drag, startPoint x: 353, startPoint y: 176, endPoint x: 363, endPoint y: 188, distance: 14.9
click at [354, 176] on div at bounding box center [365, 173] width 731 height 347
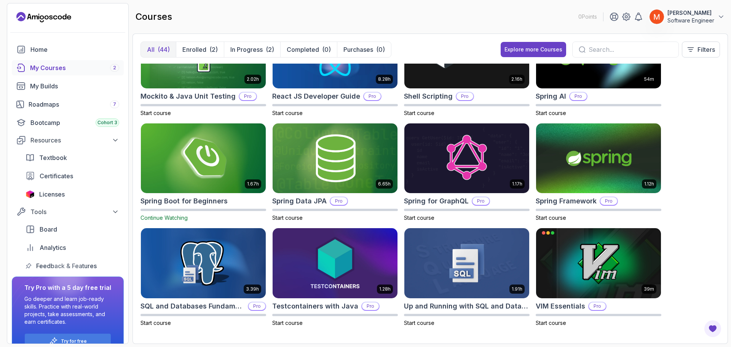
click at [688, 182] on div "8.31h Advanced Databases Pro Start course 5.18h Advanced Spring Boot Pro Start …" at bounding box center [431, 200] width 580 height 272
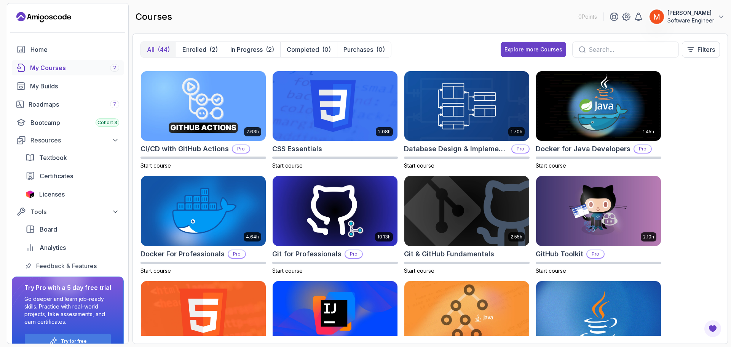
scroll to position [99, 0]
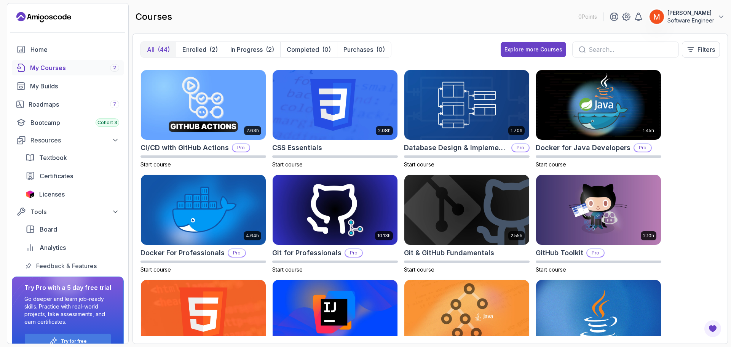
drag, startPoint x: 684, startPoint y: 154, endPoint x: 683, endPoint y: 172, distance: 17.9
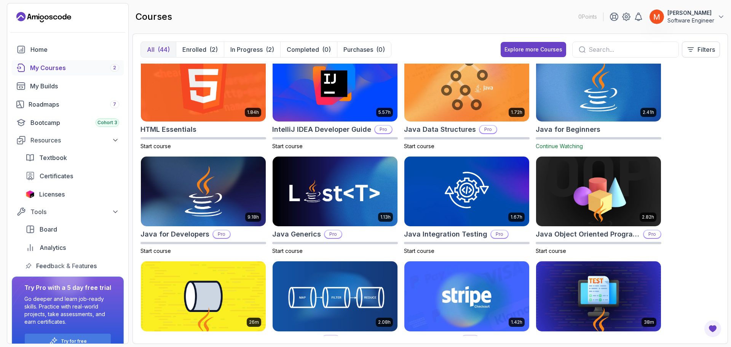
scroll to position [886, 0]
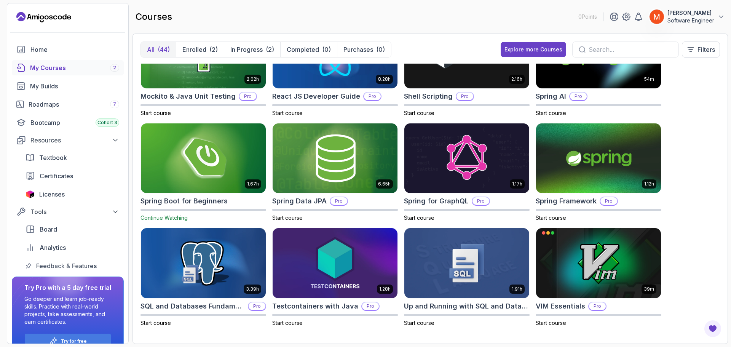
drag, startPoint x: 687, startPoint y: 174, endPoint x: 687, endPoint y: 253, distance: 79.2
drag, startPoint x: 702, startPoint y: 238, endPoint x: 707, endPoint y: 236, distance: 5.5
click at [706, 236] on div "8.31h Advanced Databases Pro Start course 5.18h Advanced Spring Boot Pro Start …" at bounding box center [431, 200] width 580 height 272
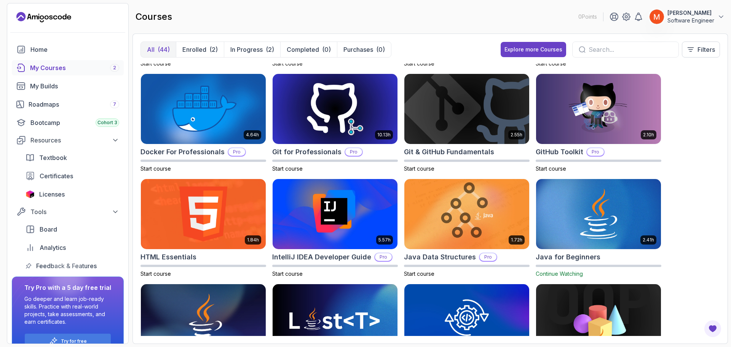
scroll to position [215, 0]
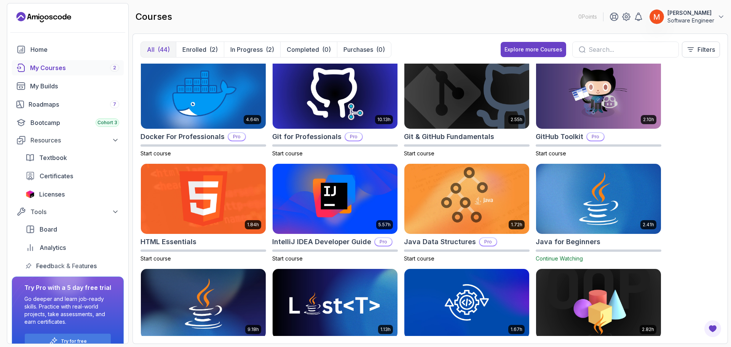
click at [596, 237] on h2 "Java for Beginners" at bounding box center [568, 242] width 65 height 11
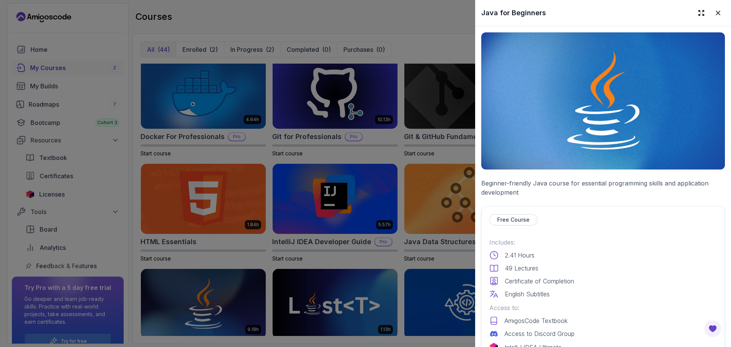
click at [603, 186] on p "Beginner-friendly Java course for essential programming skills and application …" at bounding box center [603, 188] width 244 height 18
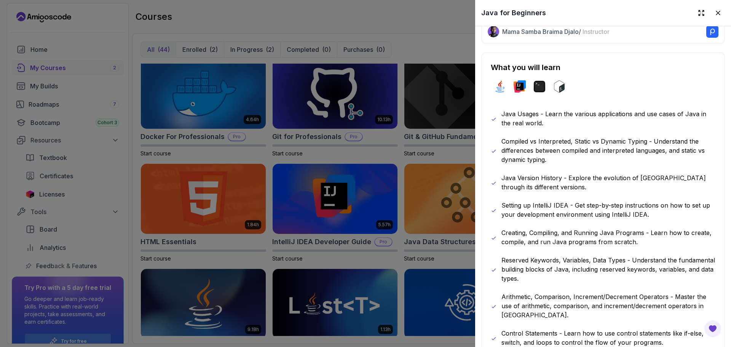
scroll to position [394, 0]
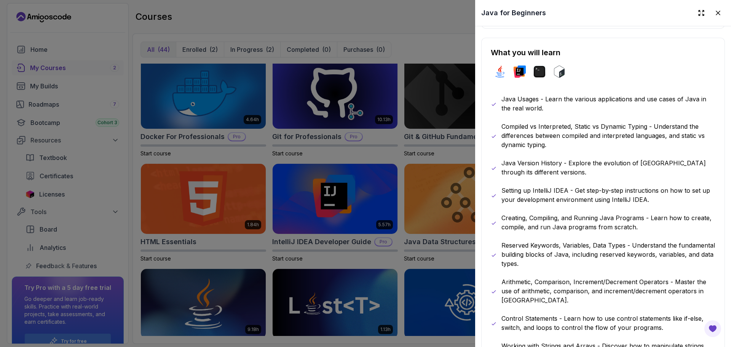
click at [303, 184] on div at bounding box center [365, 173] width 731 height 347
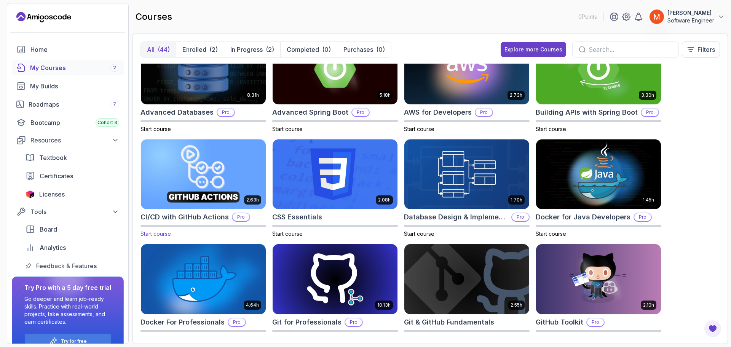
scroll to position [0, 0]
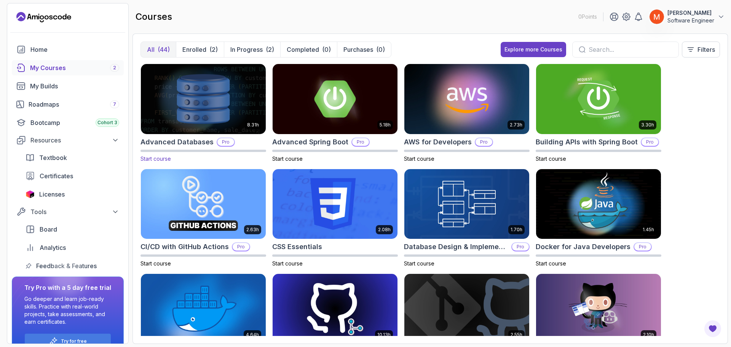
click at [216, 130] on img at bounding box center [203, 99] width 131 height 74
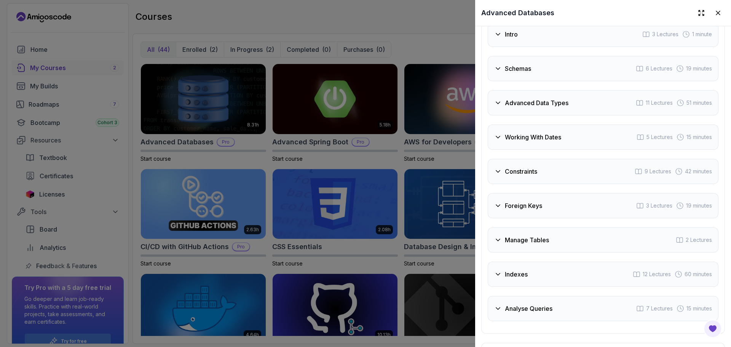
scroll to position [1363, 0]
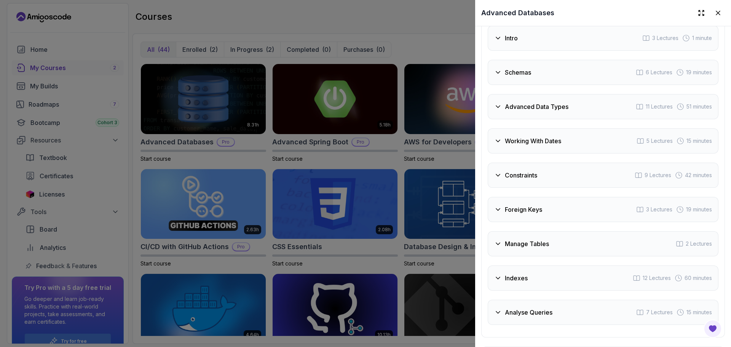
click at [527, 50] on div "Intro 3 Lectures 1 minute" at bounding box center [603, 38] width 231 height 25
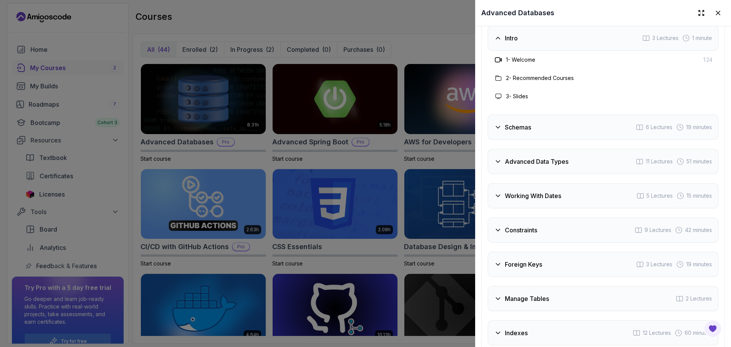
click at [527, 50] on div "Intro 3 Lectures 1 minute" at bounding box center [603, 38] width 231 height 25
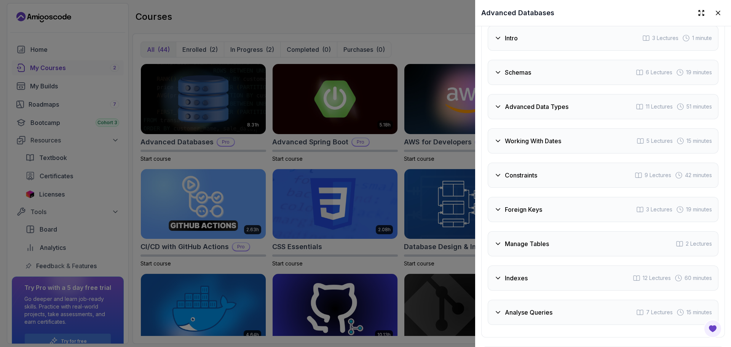
click at [548, 83] on div "Schemas 6 Lectures 19 minutes" at bounding box center [603, 72] width 231 height 25
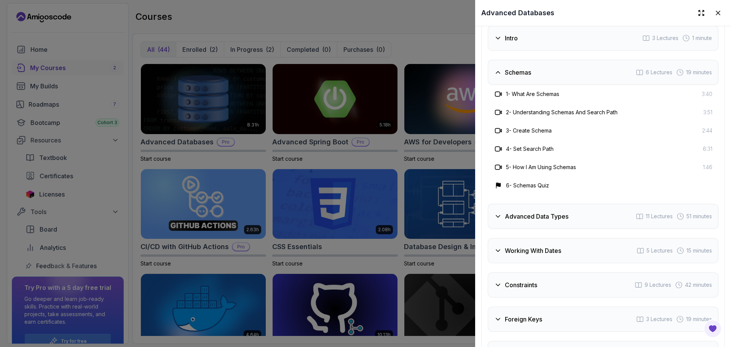
click at [548, 83] on div "Schemas 6 Lectures 19 minutes" at bounding box center [603, 72] width 231 height 25
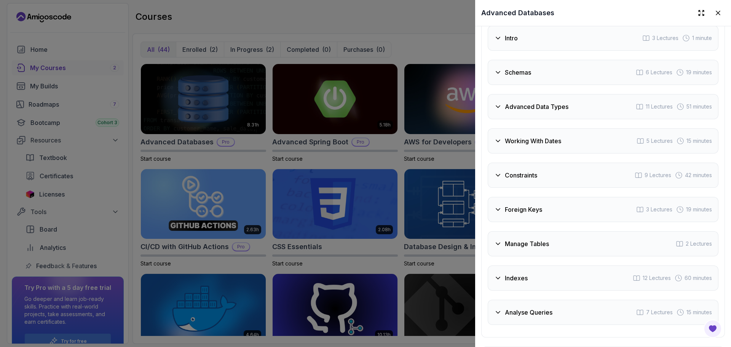
click at [552, 119] on div "Advanced Data Types 11 Lectures 51 minutes" at bounding box center [603, 106] width 231 height 25
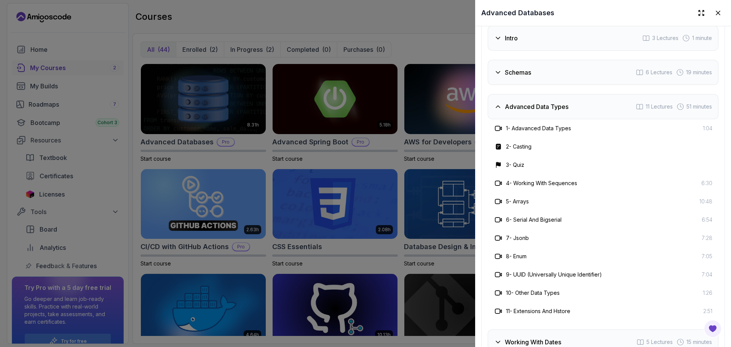
click at [552, 119] on div "Advanced Data Types 11 Lectures 51 minutes" at bounding box center [603, 106] width 231 height 25
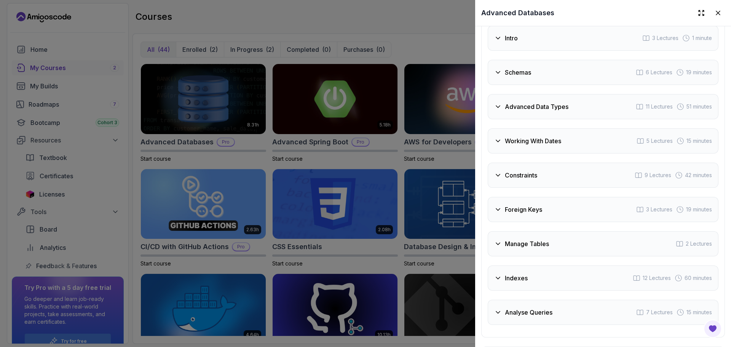
click at [563, 152] on div "Working With Dates 5 Lectures 15 minutes" at bounding box center [603, 140] width 231 height 25
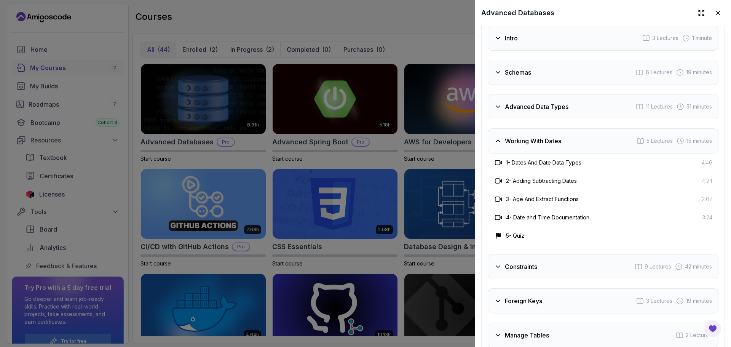
click at [563, 152] on div "Working With Dates 5 Lectures 15 minutes" at bounding box center [603, 140] width 231 height 25
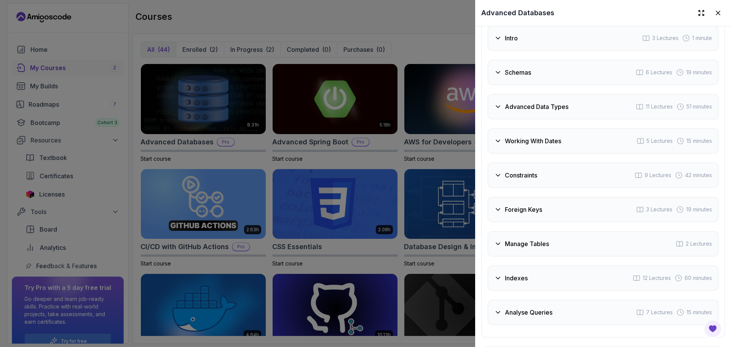
click at [567, 188] on div "Constraints 9 Lectures 42 minutes" at bounding box center [603, 175] width 231 height 25
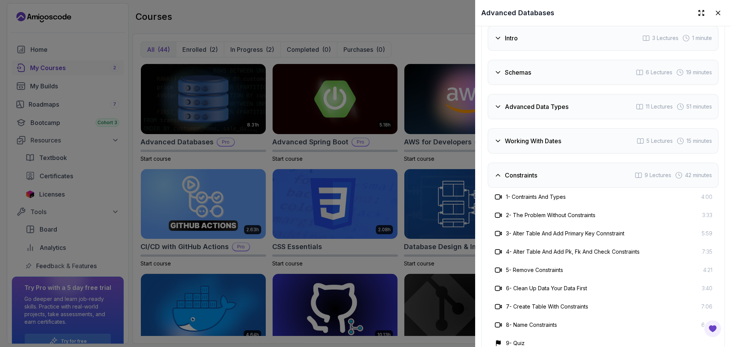
click at [567, 188] on div "Constraints 9 Lectures 42 minutes" at bounding box center [603, 175] width 231 height 25
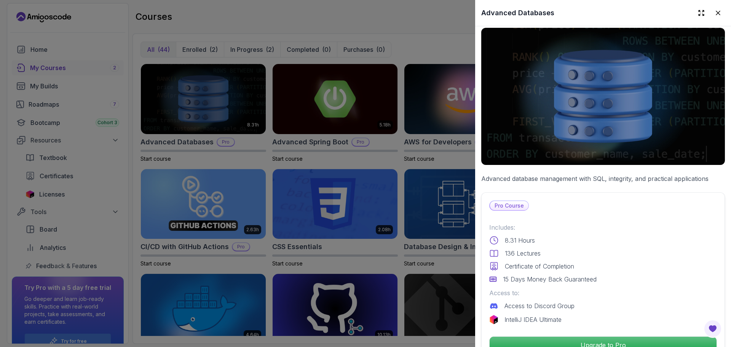
scroll to position [0, 0]
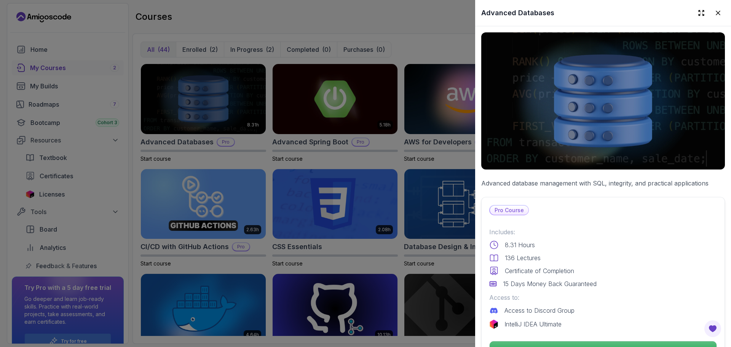
click at [423, 40] on div at bounding box center [365, 173] width 731 height 347
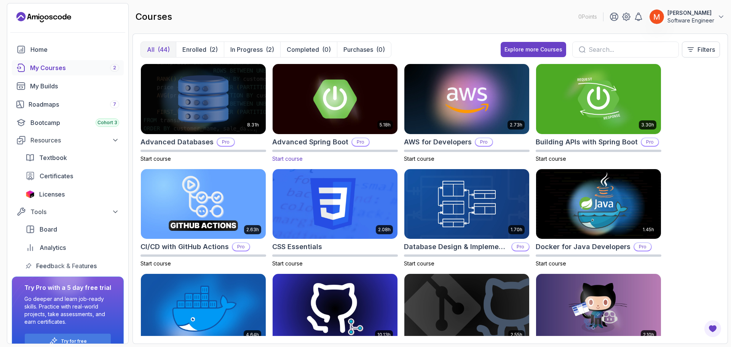
click at [318, 116] on img at bounding box center [335, 99] width 131 height 74
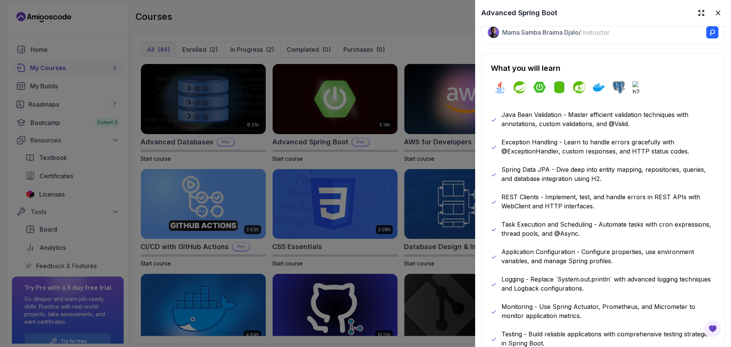
scroll to position [709, 0]
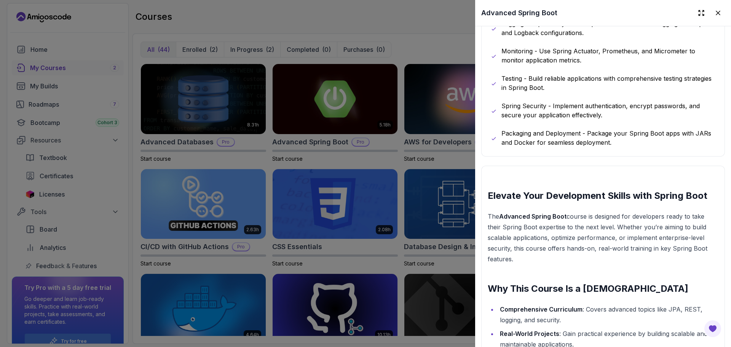
drag, startPoint x: 660, startPoint y: 259, endPoint x: 664, endPoint y: 270, distance: 11.5
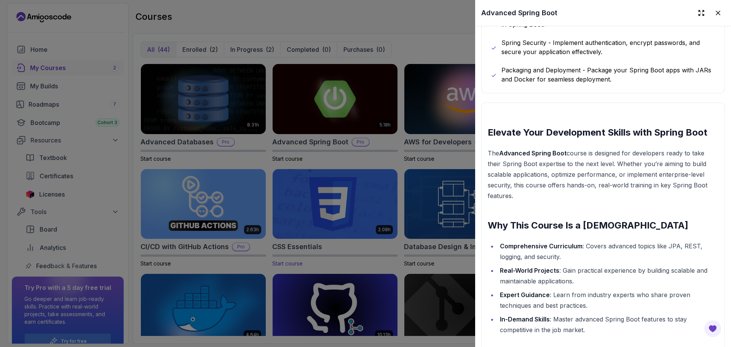
drag, startPoint x: 348, startPoint y: 181, endPoint x: 353, endPoint y: 197, distance: 17.3
click at [349, 184] on div at bounding box center [365, 173] width 731 height 347
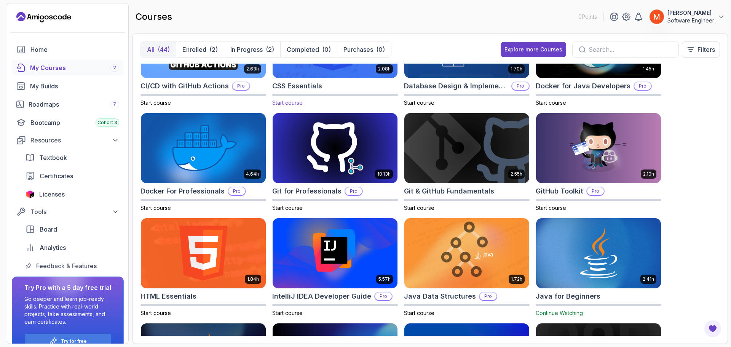
scroll to position [38, 0]
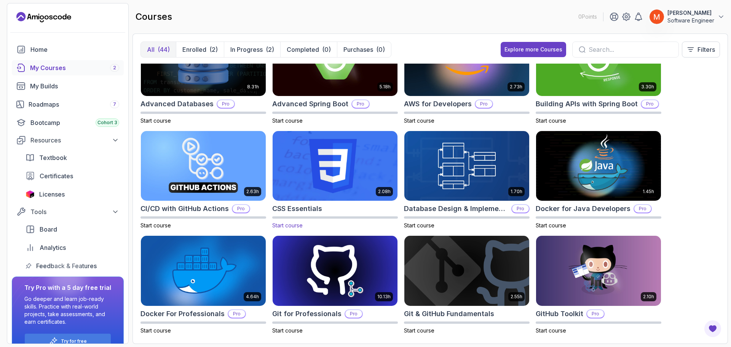
click at [335, 182] on img at bounding box center [335, 166] width 131 height 74
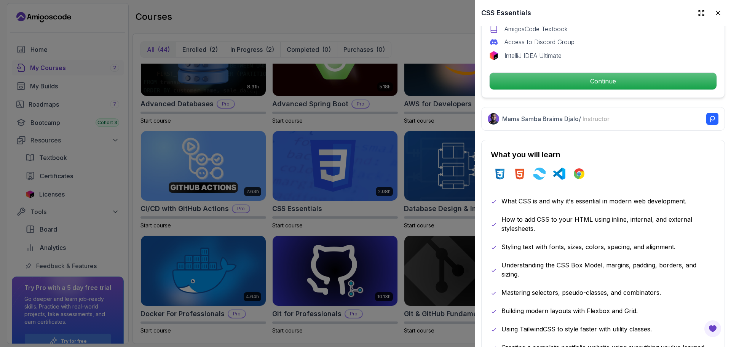
click at [692, 184] on div "What you will learn css html tailwindcss vscode chrome What CSS is and why it's…" at bounding box center [603, 251] width 244 height 222
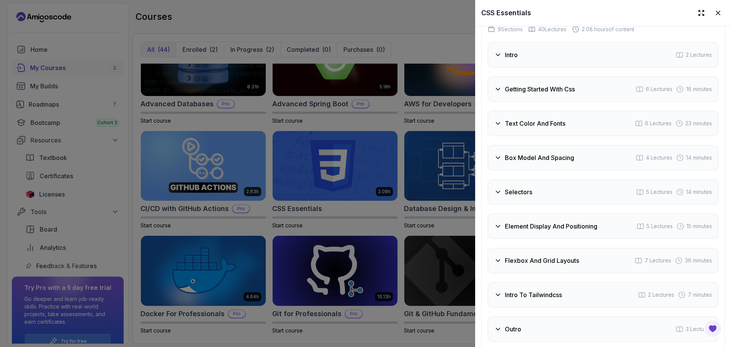
scroll to position [1396, 0]
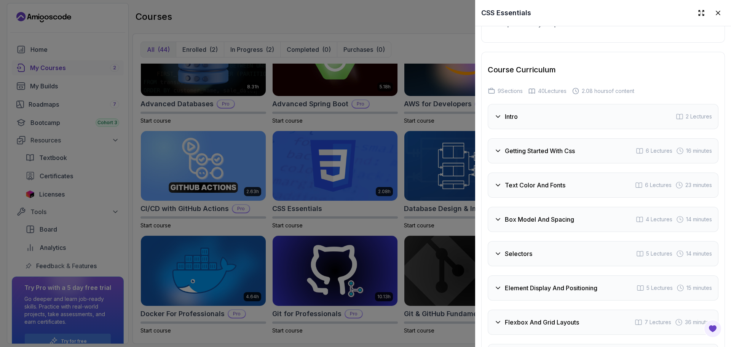
click at [547, 125] on div "Intro 2 Lectures" at bounding box center [603, 116] width 231 height 25
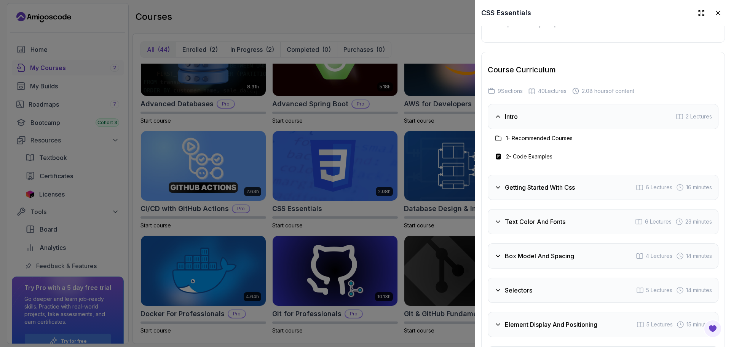
click at [556, 129] on div "Intro 2 Lectures" at bounding box center [603, 116] width 231 height 25
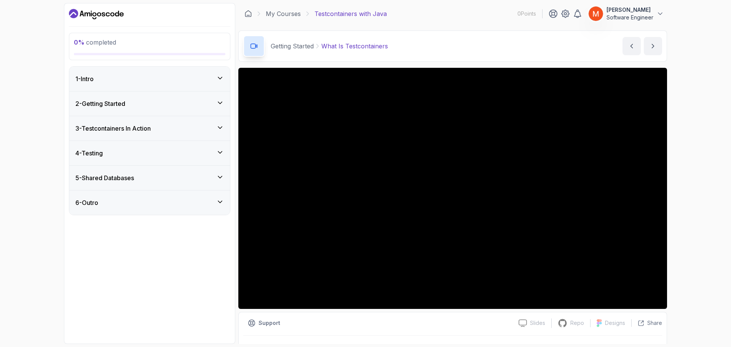
click at [163, 185] on div "5 - Shared Databases" at bounding box center [149, 178] width 161 height 24
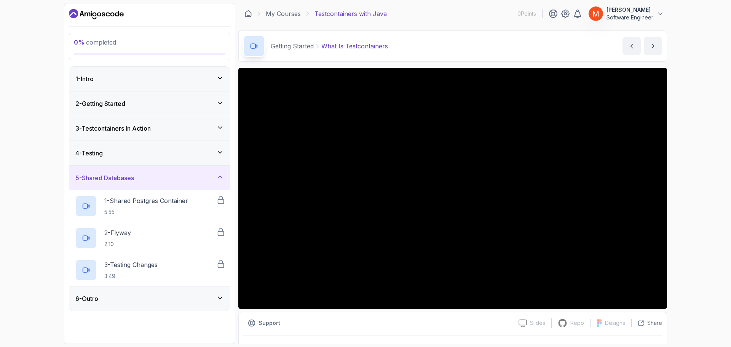
click at [163, 184] on div "5 - Shared Databases" at bounding box center [149, 178] width 161 height 24
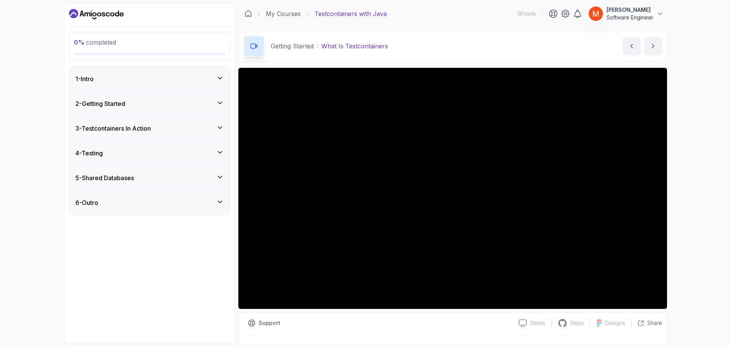
click at [169, 157] on div "4 - Testing" at bounding box center [149, 153] width 149 height 9
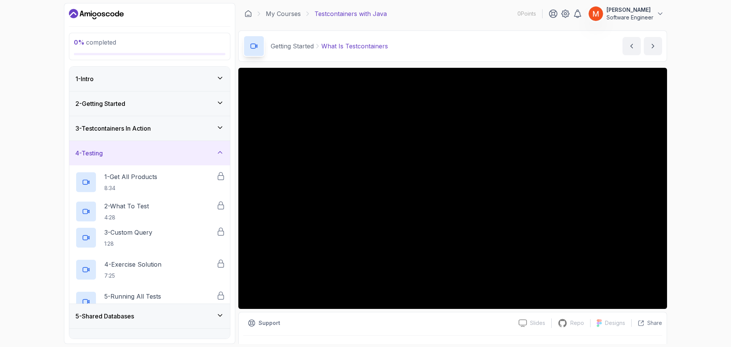
click at [169, 157] on div "4 - Testing" at bounding box center [149, 153] width 149 height 9
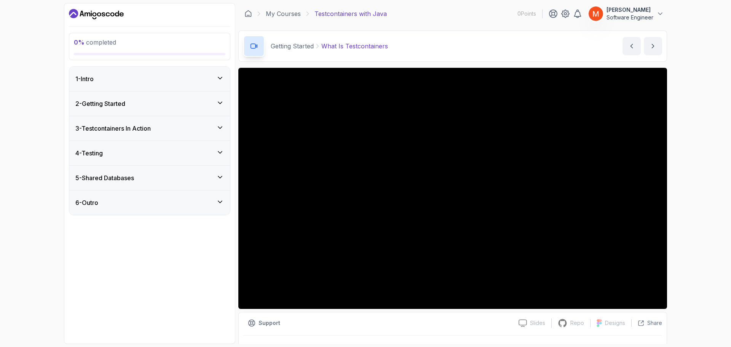
click at [164, 128] on div "3 - Testcontainers In Action" at bounding box center [149, 128] width 149 height 9
click at [154, 107] on div "2 - Getting Started" at bounding box center [149, 103] width 149 height 9
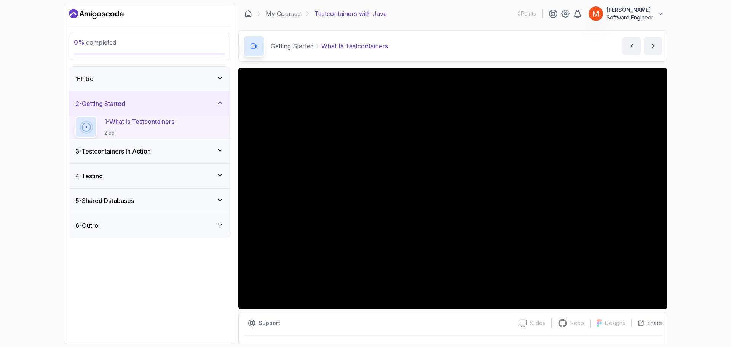
click at [154, 107] on div "2 - Getting Started" at bounding box center [149, 103] width 149 height 9
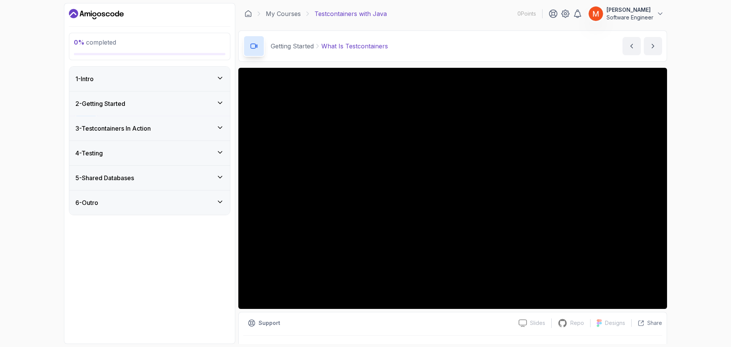
click at [147, 75] on div "1 - Intro" at bounding box center [149, 78] width 149 height 9
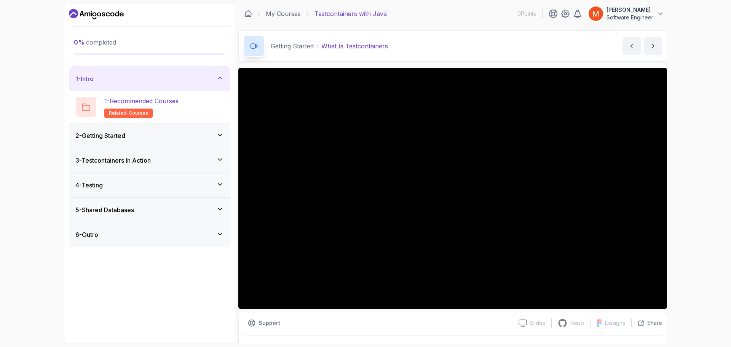
click at [147, 77] on div "1 - Intro" at bounding box center [149, 78] width 149 height 9
